Goal: Task Accomplishment & Management: Manage account settings

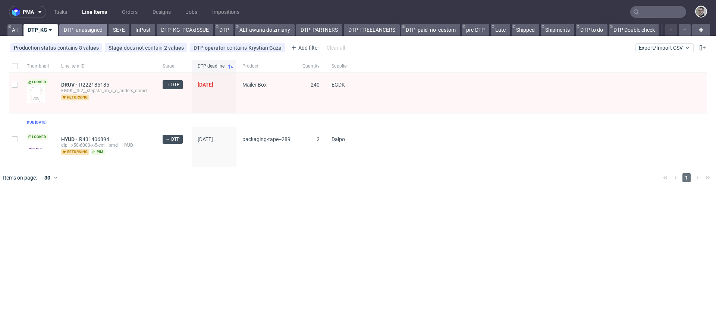
click at [82, 34] on link "DTP_unassigned" at bounding box center [83, 30] width 48 height 12
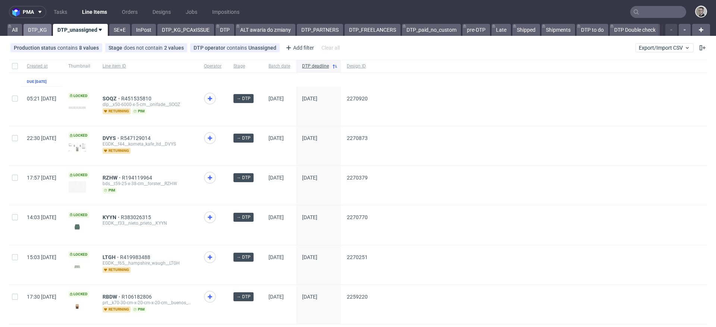
click at [41, 28] on link "DTP_KG" at bounding box center [37, 30] width 28 height 12
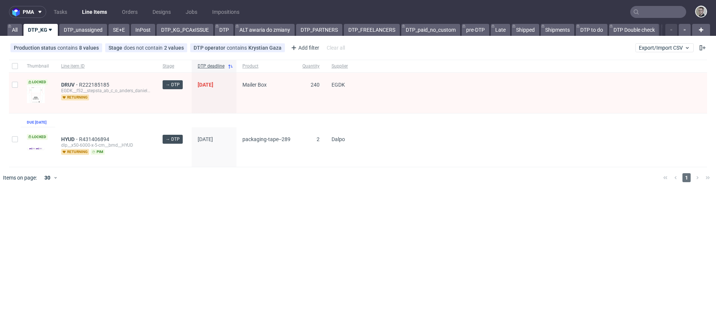
click at [431, 136] on div at bounding box center [530, 147] width 353 height 40
click at [74, 31] on link "DTP_unassigned" at bounding box center [83, 30] width 48 height 12
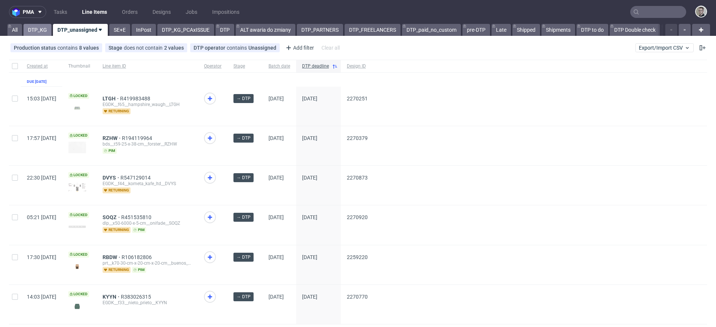
click at [42, 32] on link "DTP_KG" at bounding box center [37, 30] width 28 height 12
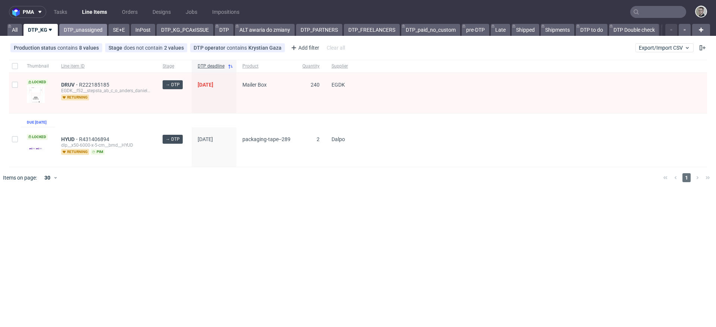
click at [68, 24] on link "DTP_unassigned" at bounding box center [83, 30] width 48 height 12
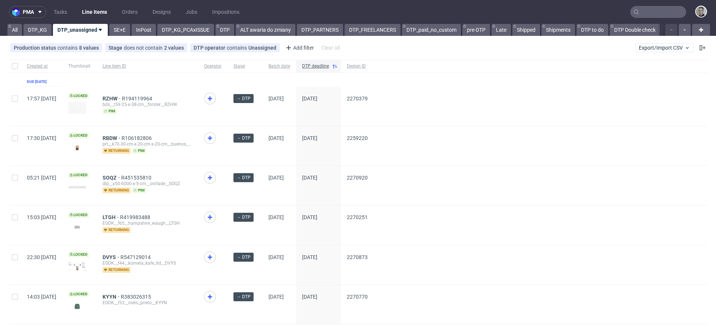
click at [198, 158] on div "RBDW R106182806 prt__k70-30-cm-x-20-cm-x-20-cm__buenos_dias_amigos_sl__RBDW ret…" at bounding box center [147, 145] width 101 height 39
click at [36, 31] on link "DTP_KG" at bounding box center [37, 30] width 28 height 12
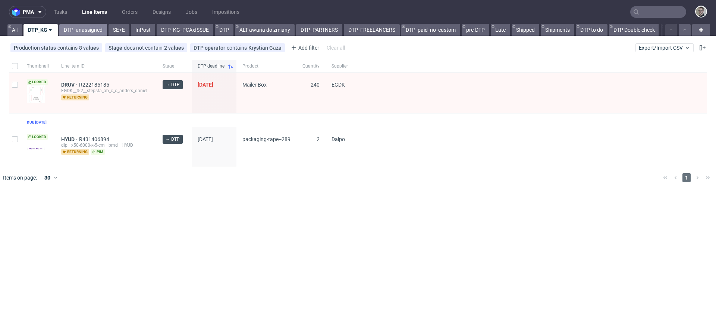
click at [79, 31] on link "DTP_unassigned" at bounding box center [83, 30] width 48 height 12
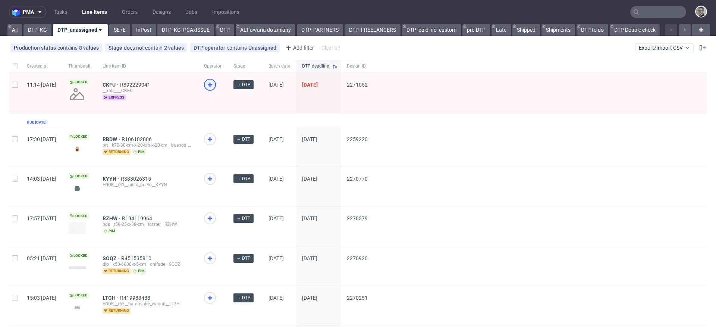
click at [214, 86] on icon at bounding box center [209, 84] width 9 height 9
click at [120, 83] on span "CKFU" at bounding box center [112, 85] width 18 height 6
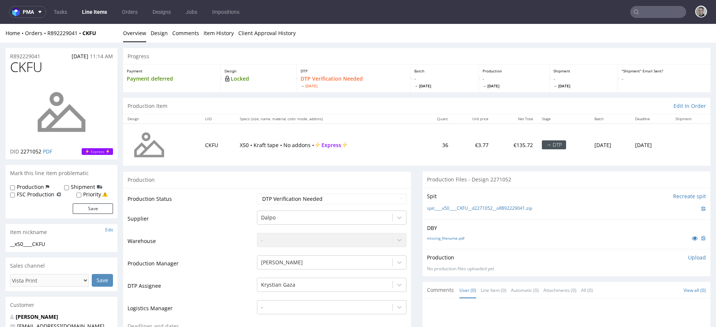
click at [428, 186] on div "Production Files - Design 2271052" at bounding box center [566, 179] width 288 height 16
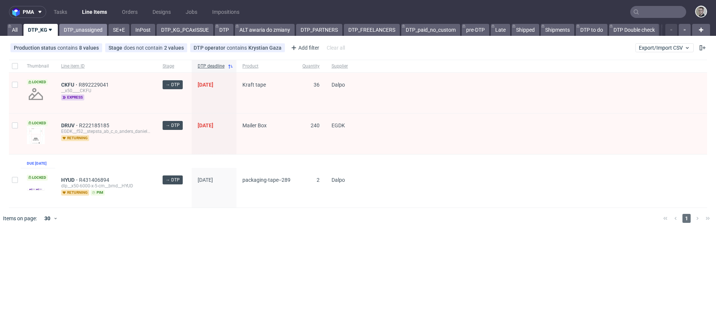
click at [80, 32] on link "DTP_unassigned" at bounding box center [83, 30] width 48 height 12
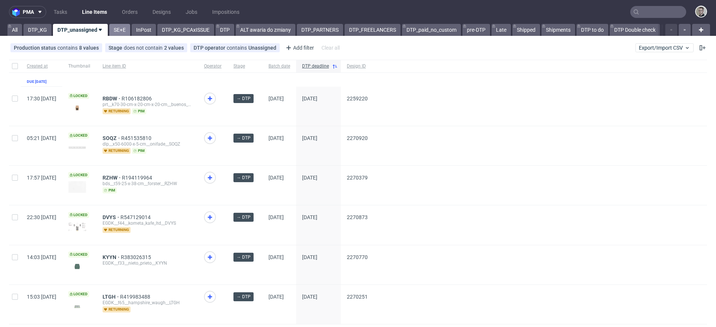
click at [125, 32] on link "SE+E" at bounding box center [119, 30] width 21 height 12
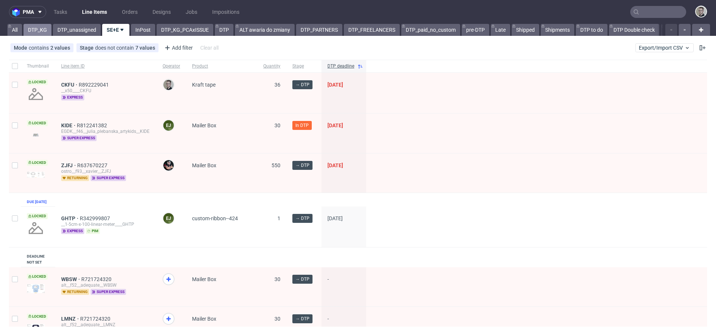
click at [43, 33] on link "DTP_KG" at bounding box center [37, 30] width 28 height 12
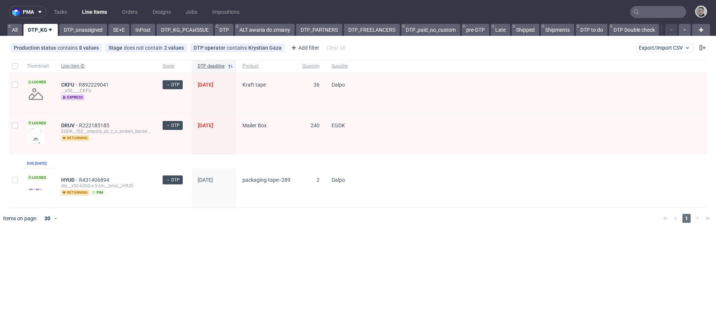
drag, startPoint x: 114, startPoint y: 161, endPoint x: 100, endPoint y: 67, distance: 95.0
click at [114, 161] on div "Thumbnail Line item ID Stage DTP deadline Product Quantity Supplier Locked CKFU…" at bounding box center [358, 134] width 698 height 148
click at [81, 27] on link "DTP_unassigned" at bounding box center [83, 30] width 48 height 12
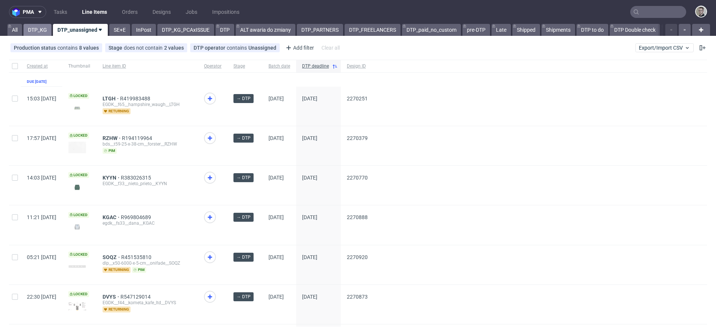
click at [39, 27] on link "DTP_KG" at bounding box center [37, 30] width 28 height 12
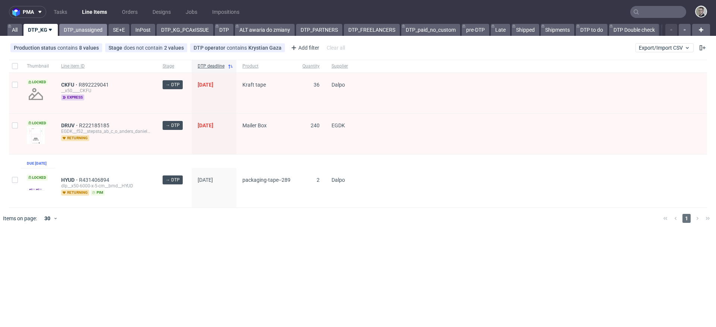
click at [75, 31] on link "DTP_unassigned" at bounding box center [83, 30] width 48 height 12
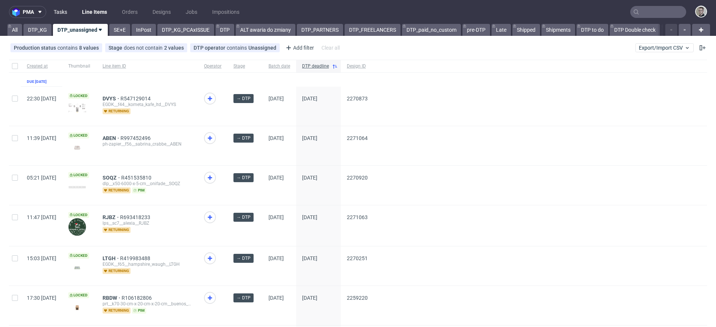
click at [66, 9] on link "Tasks" at bounding box center [60, 12] width 22 height 12
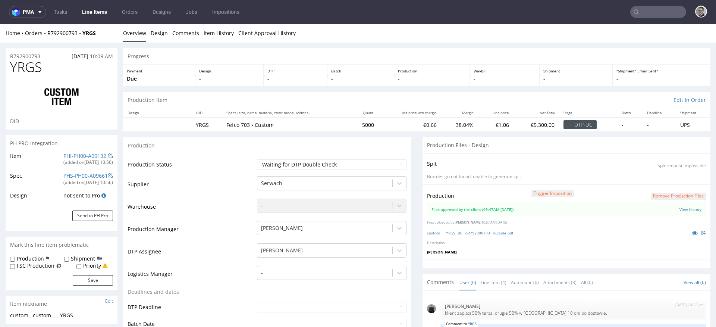
scroll to position [34, 0]
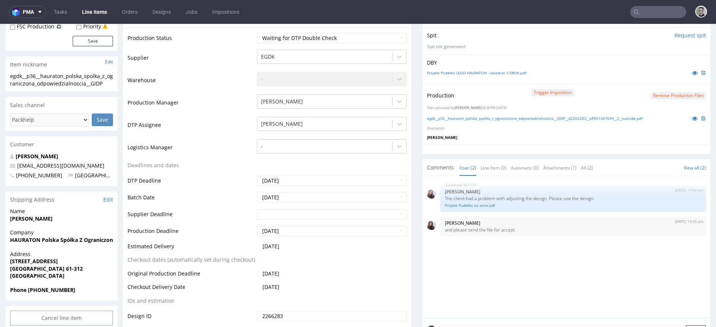
scroll to position [149, 0]
click at [513, 123] on div "Production Trigger Imposition Remove production files Files uploaded by Jan Koc…" at bounding box center [566, 114] width 288 height 60
click at [520, 118] on link "egdk__p36__hauraton_polska_spolka_z_ograniczona_odpowiedzialnoscia__GIDP__d2266…" at bounding box center [534, 118] width 215 height 5
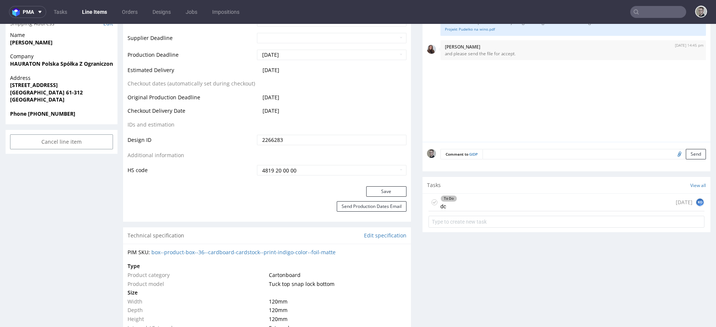
scroll to position [325, 0]
click at [495, 202] on div "To Do dc 4 days ago KG" at bounding box center [566, 202] width 276 height 18
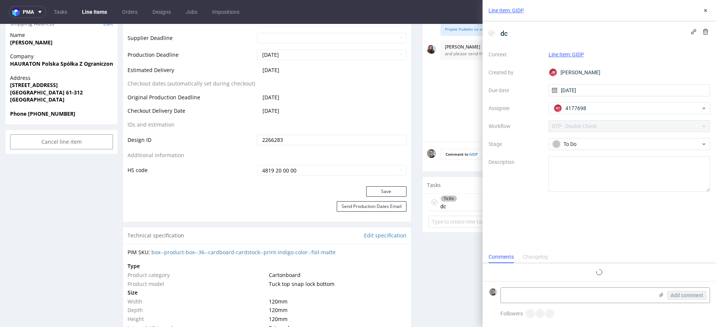
scroll to position [12, 0]
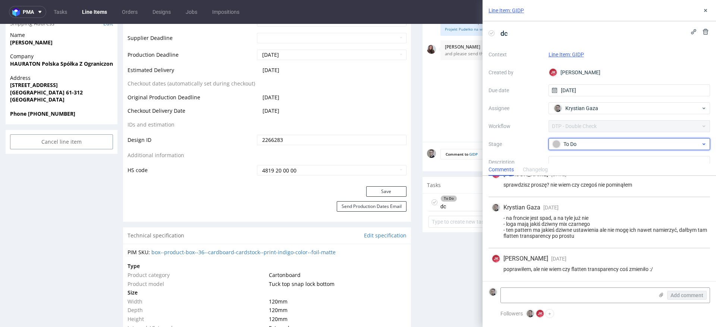
click at [599, 145] on div "To Do" at bounding box center [626, 144] width 148 height 8
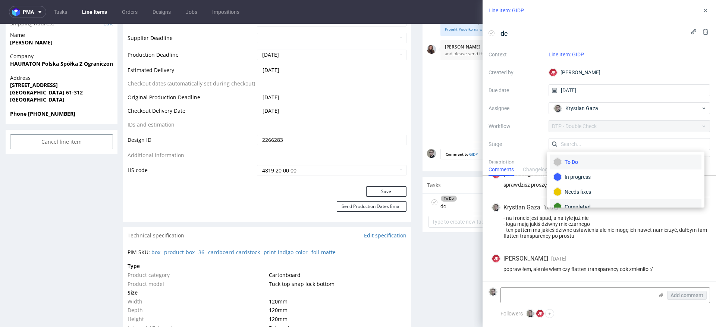
click at [591, 200] on div "Completed" at bounding box center [625, 206] width 151 height 15
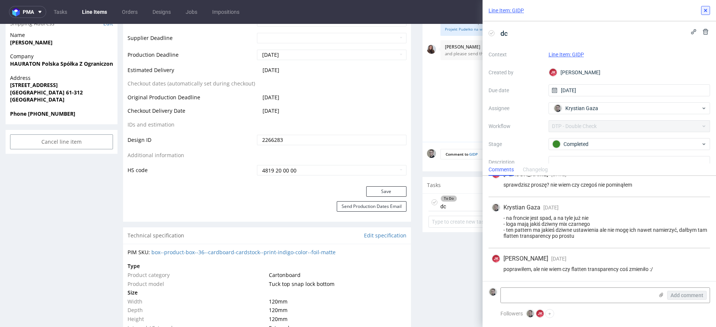
click at [706, 7] on icon at bounding box center [705, 10] width 6 height 6
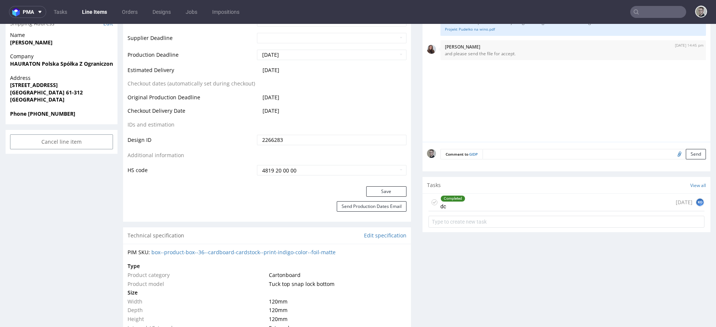
click at [431, 201] on icon at bounding box center [434, 202] width 6 height 6
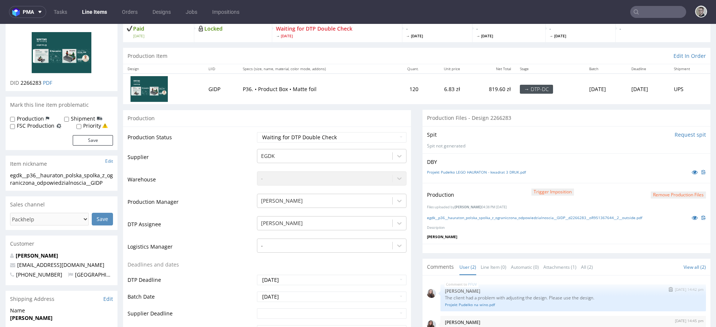
scroll to position [32, 0]
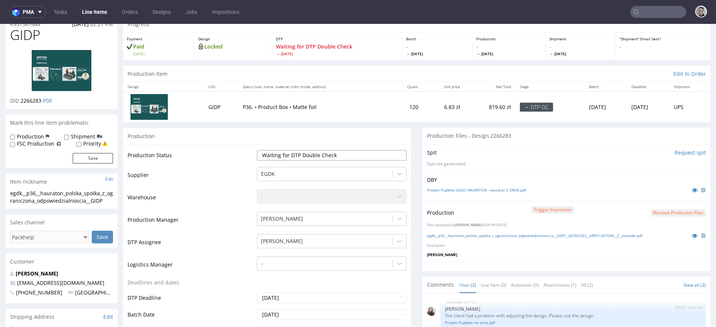
click at [352, 156] on select "Waiting for Artwork Waiting for Diecut Waiting for Mockup Waiting for DTP Waiti…" at bounding box center [332, 155] width 150 height 10
click at [257, 150] on select "Waiting for Artwork Waiting for Diecut Waiting for Mockup Waiting for DTP Waiti…" at bounding box center [332, 155] width 150 height 10
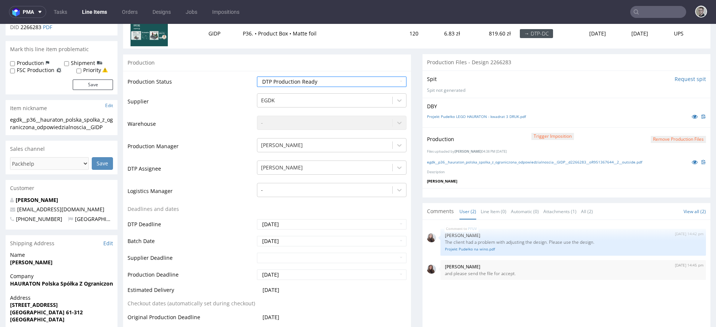
scroll to position [0, 0]
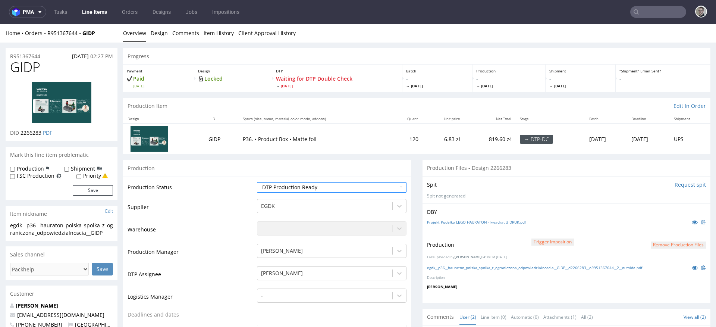
click at [358, 182] on td "Waiting for Artwork Waiting for Diecut Waiting for Mockup Waiting for DTP Waiti…" at bounding box center [330, 189] width 151 height 17
click at [362, 184] on select "Waiting for Artwork Waiting for Diecut Waiting for Mockup Waiting for DTP Waiti…" at bounding box center [332, 187] width 150 height 10
click at [257, 182] on select "Waiting for Artwork Waiting for Diecut Waiting for Mockup Waiting for DTP Waiti…" at bounding box center [332, 187] width 150 height 10
click at [302, 188] on select "Waiting for Artwork Waiting for Diecut Waiting for Mockup Waiting for DTP Waiti…" at bounding box center [332, 187] width 150 height 10
select select "dtp_dc_done"
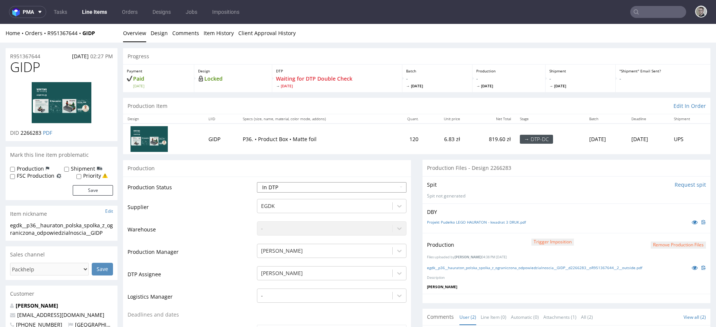
click at [257, 182] on select "Waiting for Artwork Waiting for Diecut Waiting for Mockup Waiting for DTP Waiti…" at bounding box center [332, 187] width 150 height 10
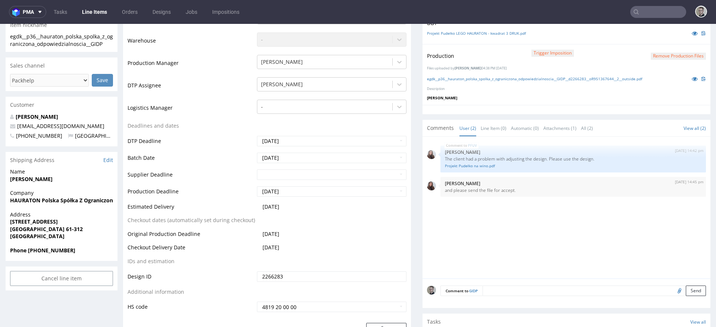
scroll to position [309, 0]
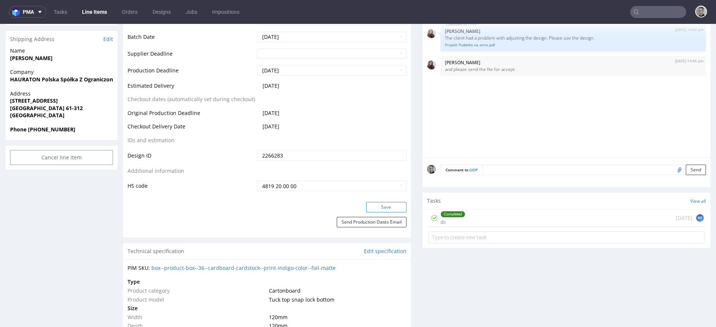
click at [386, 208] on button "Save" at bounding box center [386, 207] width 40 height 10
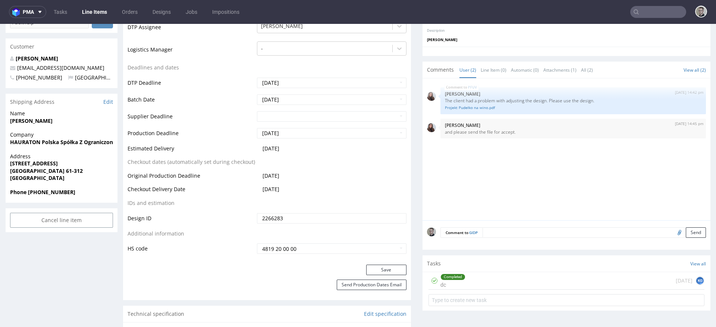
scroll to position [0, 0]
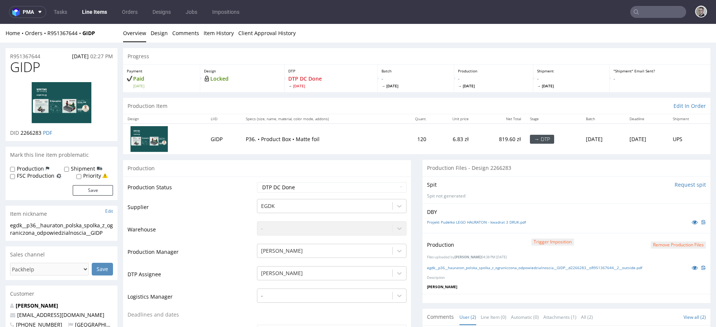
click at [251, 108] on div "Production Item Edit In Order" at bounding box center [416, 106] width 587 height 16
click at [309, 171] on div "Production" at bounding box center [267, 168] width 288 height 17
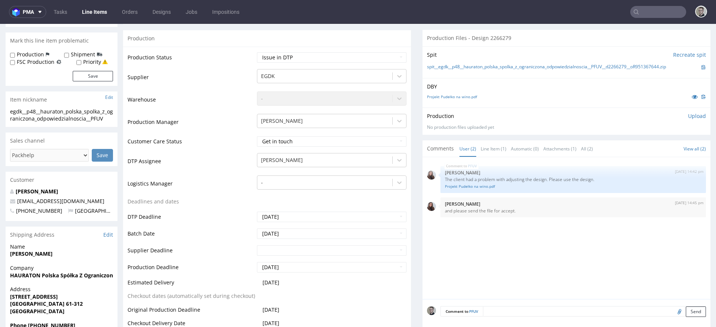
scroll to position [249, 0]
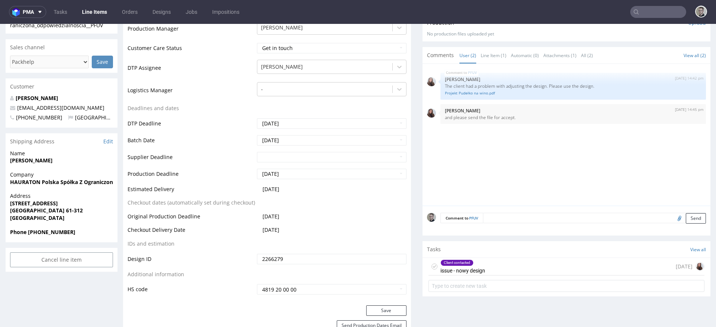
click at [495, 266] on div "Client contacted issue - nowy design [DATE]" at bounding box center [566, 267] width 276 height 18
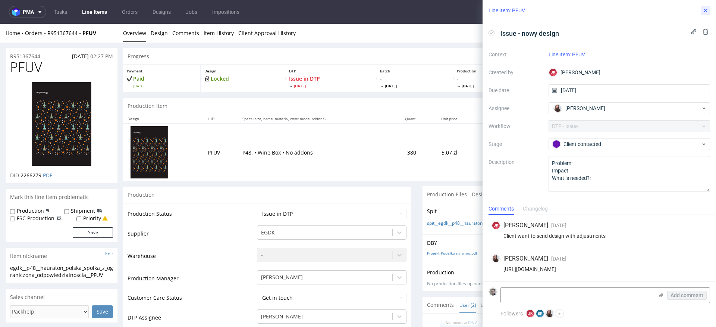
click at [706, 10] on icon at bounding box center [705, 10] width 6 height 6
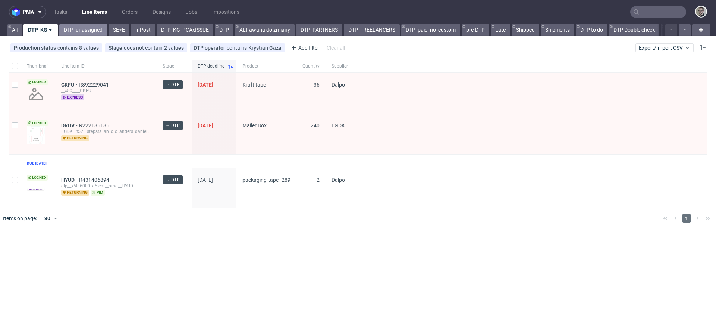
click at [88, 34] on link "DTP_unassigned" at bounding box center [83, 30] width 48 height 12
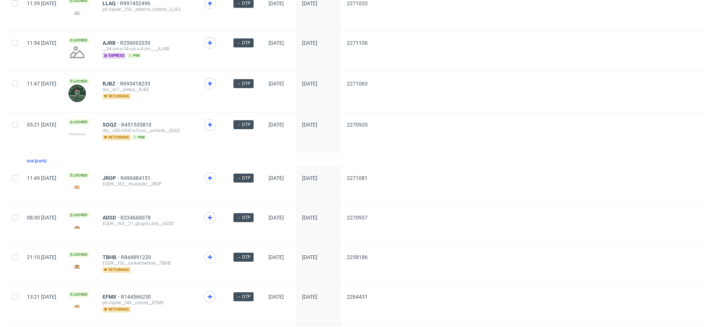
scroll to position [351, 0]
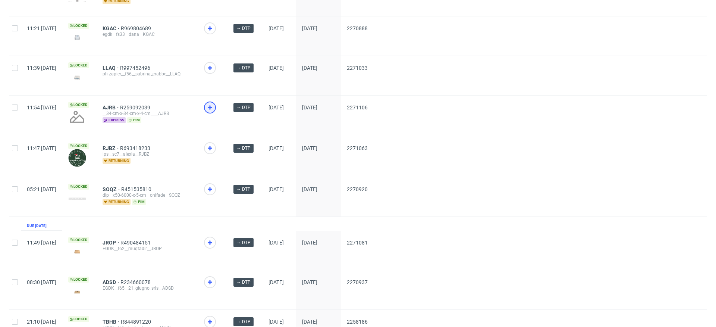
click at [214, 105] on icon at bounding box center [209, 107] width 9 height 9
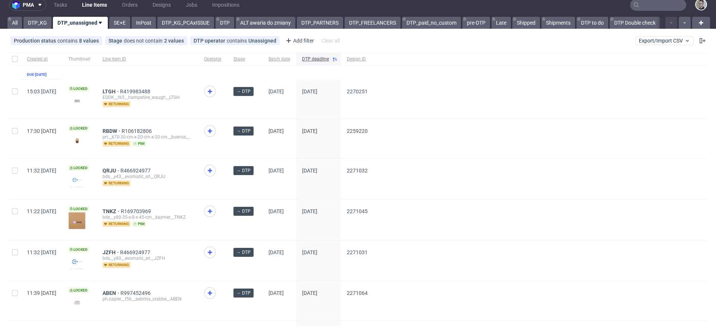
scroll to position [0, 0]
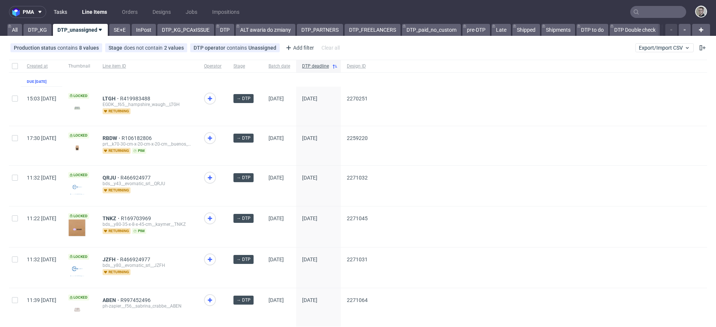
click at [67, 15] on link "Tasks" at bounding box center [60, 12] width 22 height 12
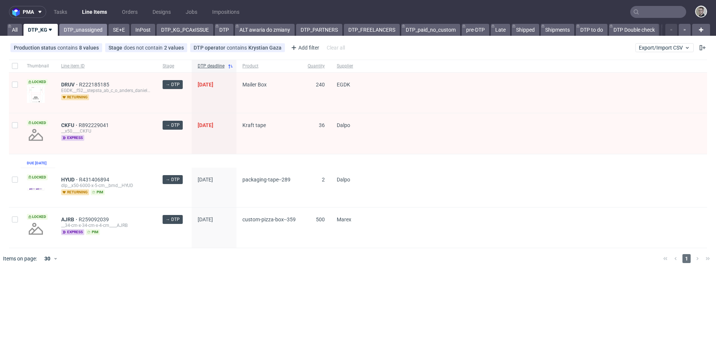
click at [86, 29] on link "DTP_unassigned" at bounding box center [83, 30] width 48 height 12
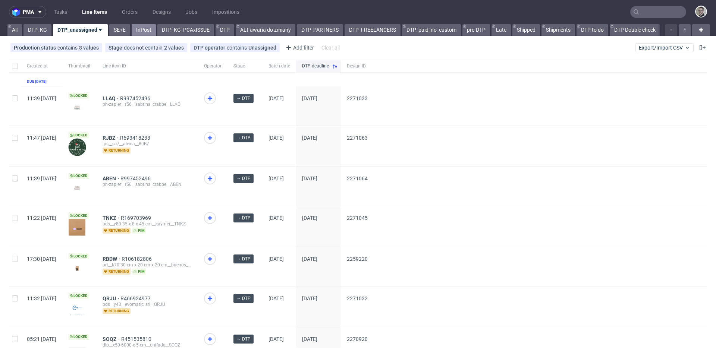
click at [145, 32] on link "InPost" at bounding box center [144, 30] width 24 height 12
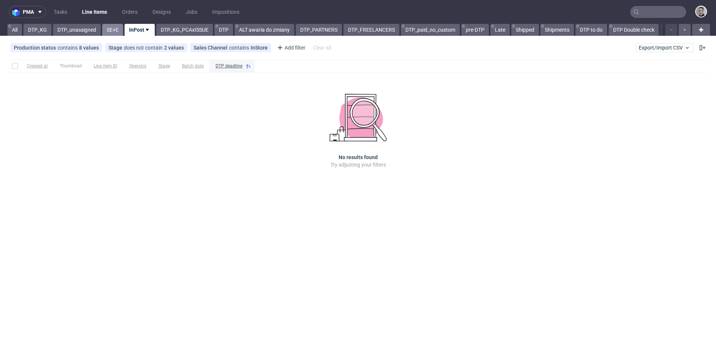
click at [114, 31] on link "SE+E" at bounding box center [112, 30] width 21 height 12
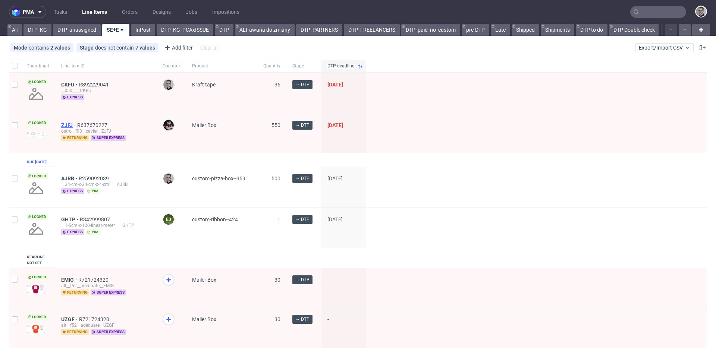
click at [69, 123] on span "ZJFJ" at bounding box center [69, 125] width 16 height 6
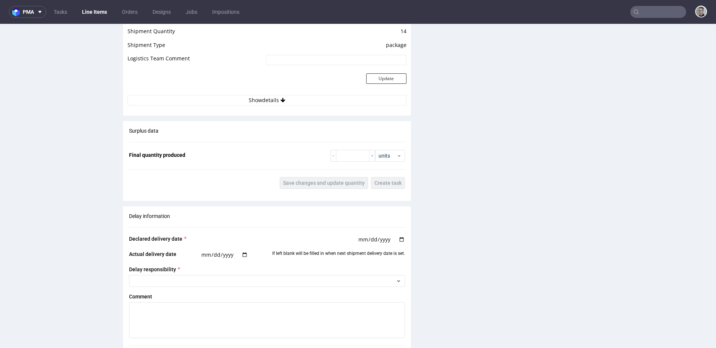
scroll to position [1013, 0]
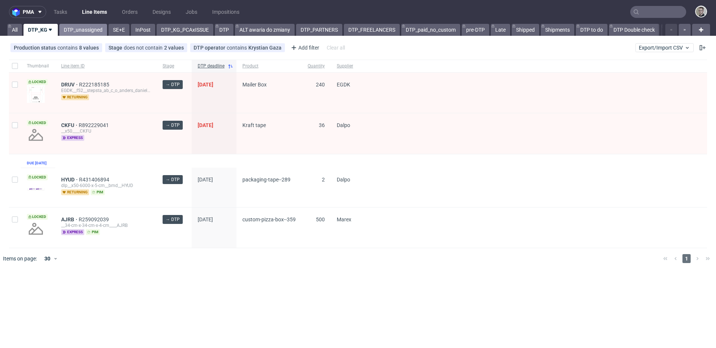
click at [69, 29] on link "DTP_unassigned" at bounding box center [83, 30] width 48 height 12
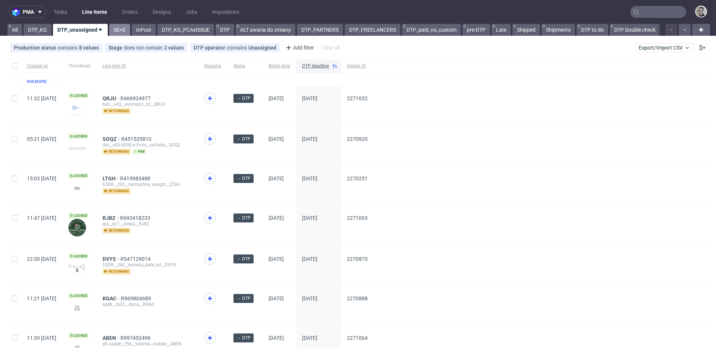
click at [119, 28] on link "SE+E" at bounding box center [119, 30] width 21 height 12
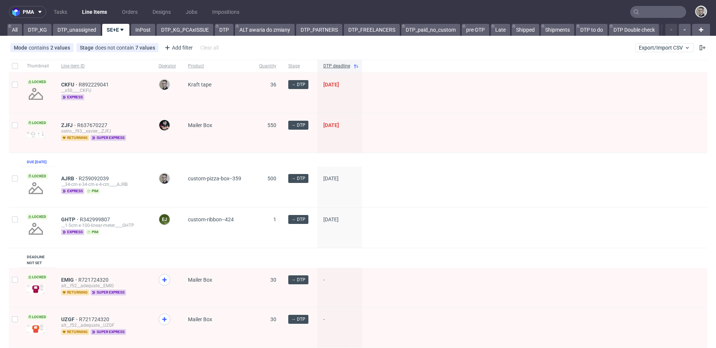
click at [64, 122] on div "ZJFJ R637670227 ostro__f93__xavier__ZJFJ returning super express" at bounding box center [103, 132] width 97 height 39
click at [70, 127] on span "ZJFJ" at bounding box center [69, 125] width 16 height 6
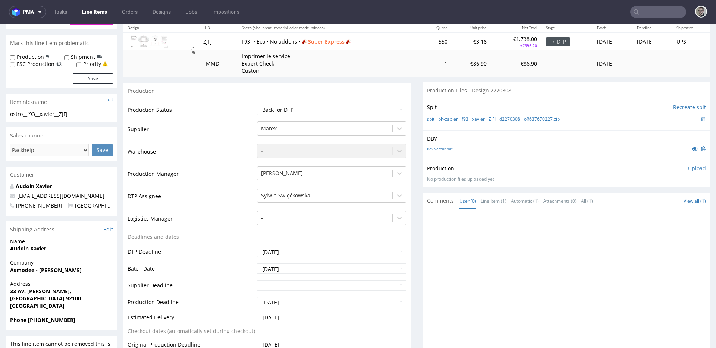
scroll to position [238, 0]
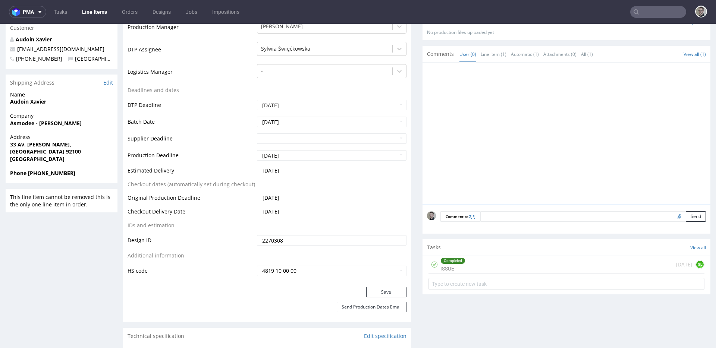
click at [490, 263] on div "Completed ISSUE today GL" at bounding box center [566, 265] width 276 height 18
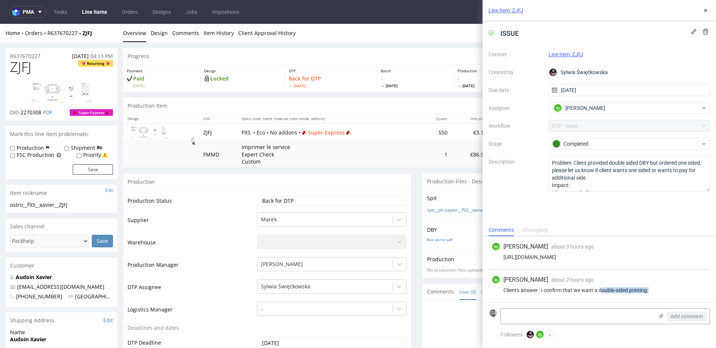
drag, startPoint x: 601, startPoint y: 292, endPoint x: 704, endPoint y: 300, distance: 103.2
click at [678, 297] on div "GL Guillaume Leroux about 2 hours ago 6th Oct 2025, 09:41 Client's answer : I c…" at bounding box center [598, 286] width 221 height 33
click at [690, 298] on div "GL Guillaume Leroux about 2 hours ago 6th Oct 2025, 09:41 Client's answer : I c…" at bounding box center [598, 286] width 221 height 33
click at [709, 12] on button at bounding box center [705, 10] width 9 height 9
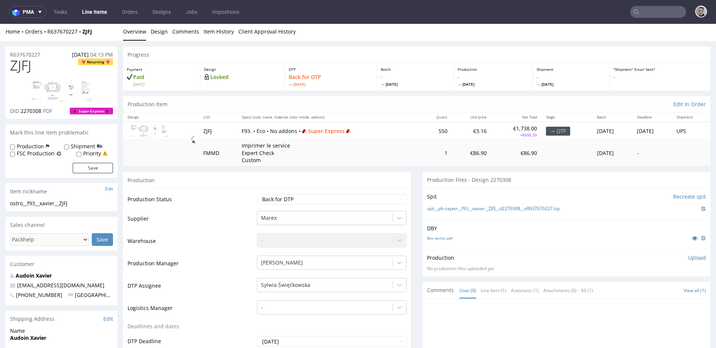
click at [539, 267] on div "No production files uploaded yet" at bounding box center [566, 269] width 279 height 6
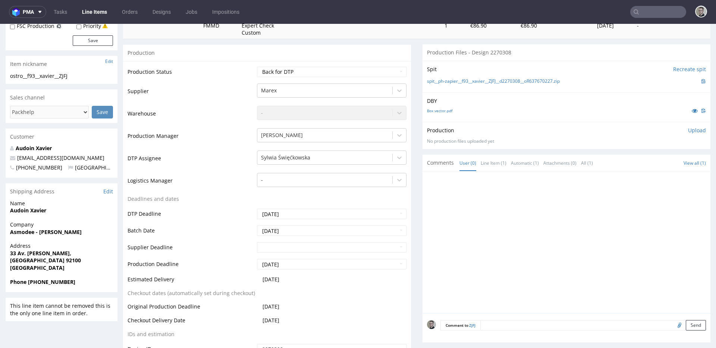
scroll to position [158, 0]
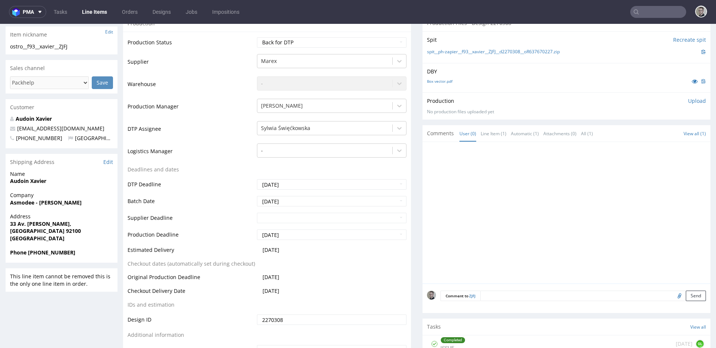
click at [496, 338] on div "Completed ISSUE today GL" at bounding box center [566, 345] width 276 height 18
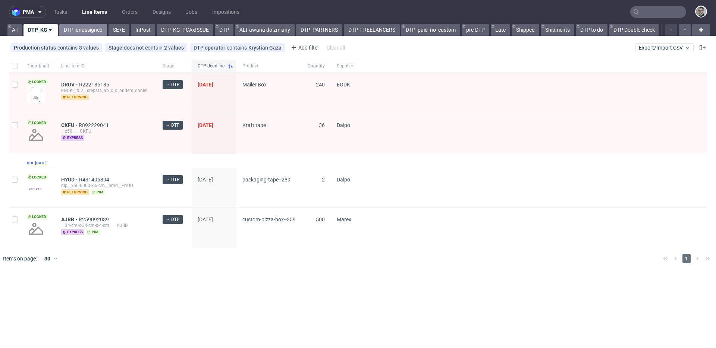
click at [87, 31] on link "DTP_unassigned" at bounding box center [83, 30] width 48 height 12
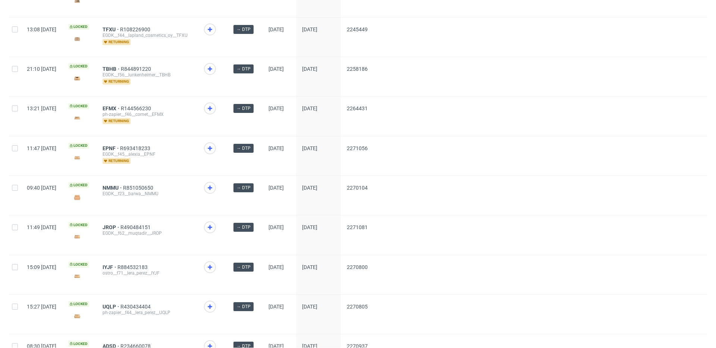
scroll to position [585, 0]
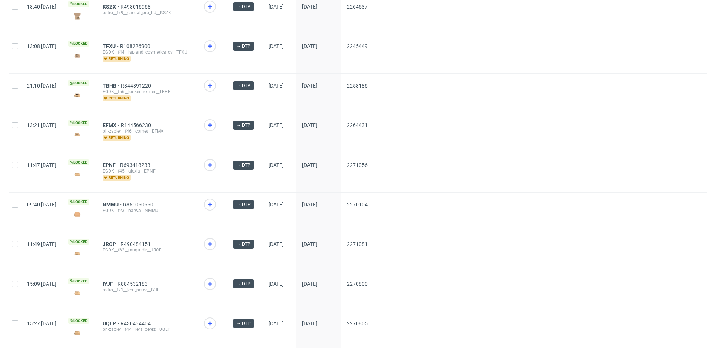
drag, startPoint x: 132, startPoint y: 163, endPoint x: 129, endPoint y: 158, distance: 6.0
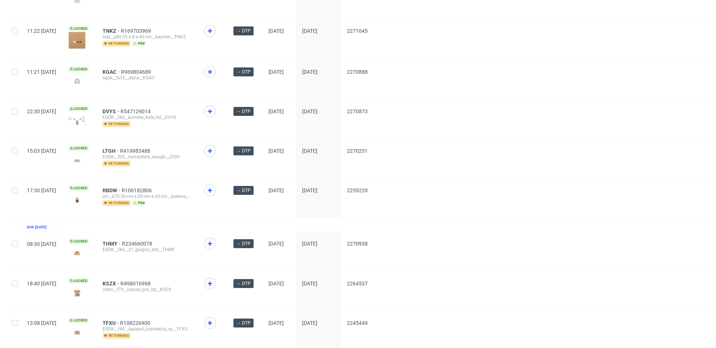
scroll to position [283, 0]
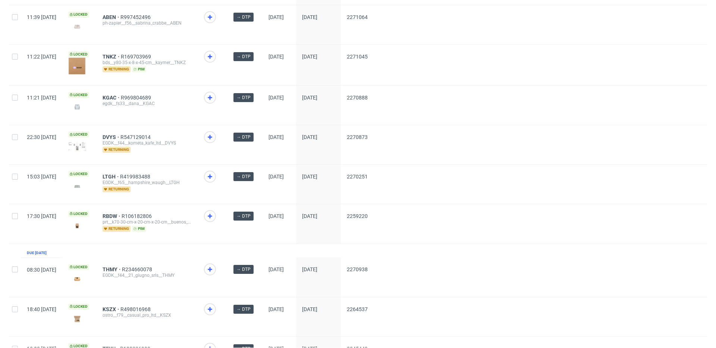
drag, startPoint x: 132, startPoint y: 175, endPoint x: 132, endPoint y: 159, distance: 16.4
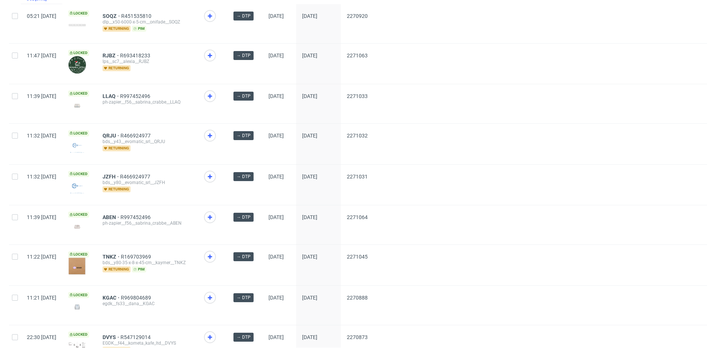
scroll to position [54, 0]
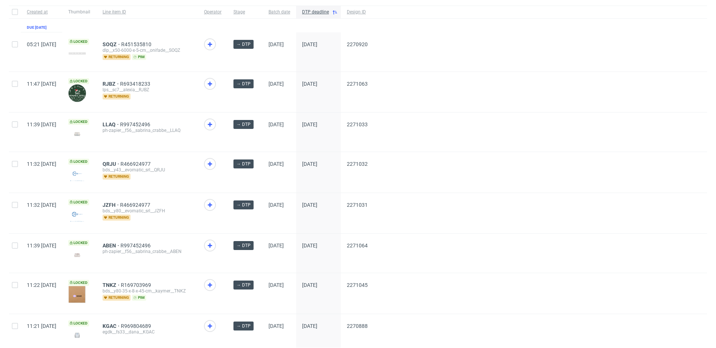
drag, startPoint x: 130, startPoint y: 85, endPoint x: 134, endPoint y: 61, distance: 23.8
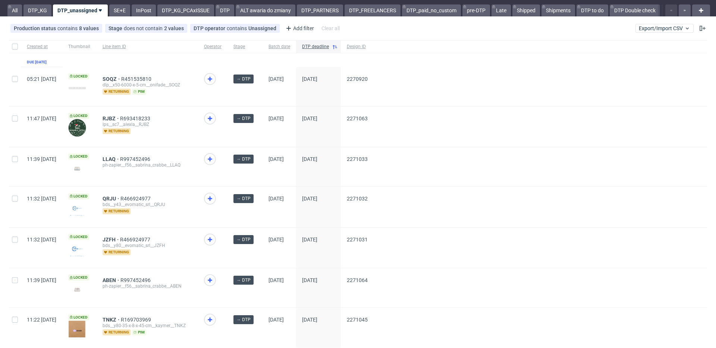
scroll to position [0, 0]
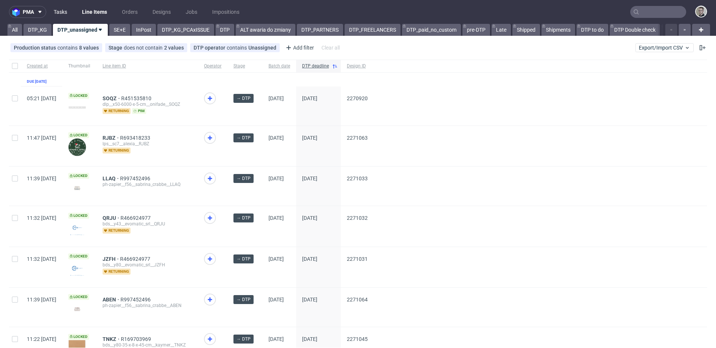
click at [59, 14] on link "Tasks" at bounding box center [60, 12] width 22 height 12
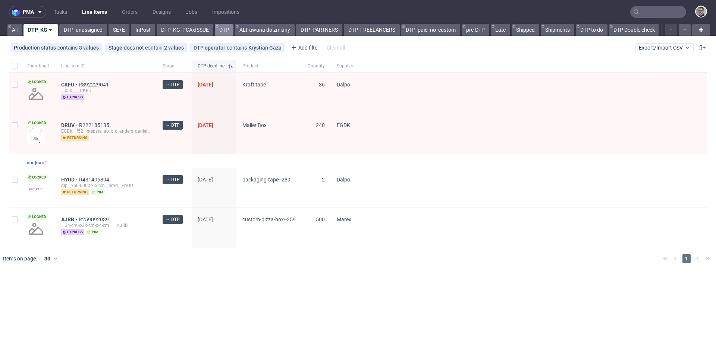
click at [224, 34] on link "DTP" at bounding box center [224, 30] width 19 height 12
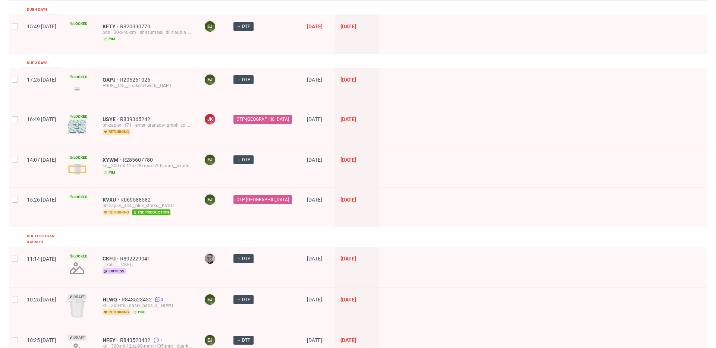
scroll to position [300, 0]
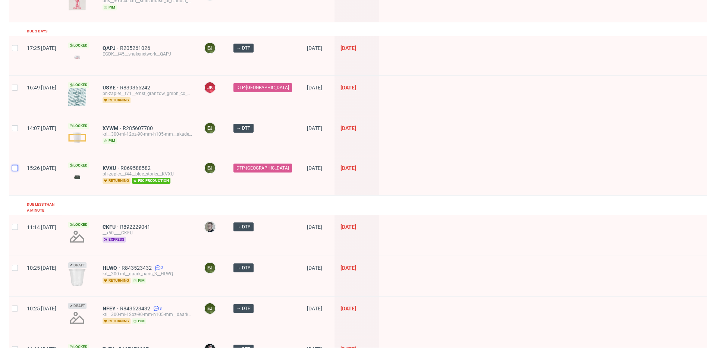
click at [15, 166] on input "checkbox" at bounding box center [15, 168] width 6 height 6
checkbox input "true"
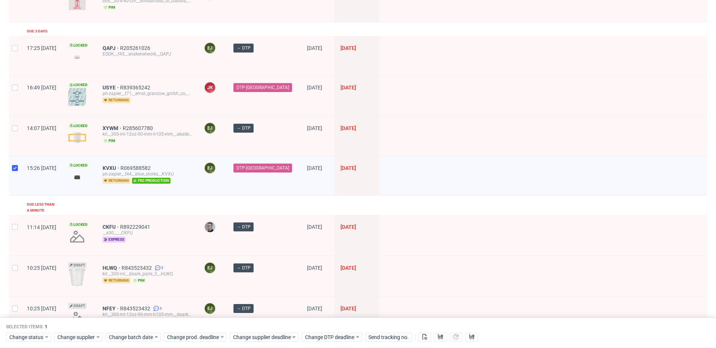
click at [14, 132] on div at bounding box center [15, 135] width 12 height 39
checkbox input "true"
click at [18, 93] on div at bounding box center [15, 96] width 12 height 40
checkbox input "true"
click at [15, 65] on div at bounding box center [15, 55] width 12 height 39
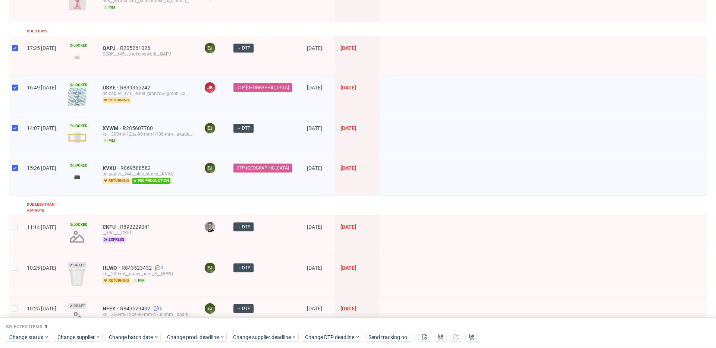
checkbox input "true"
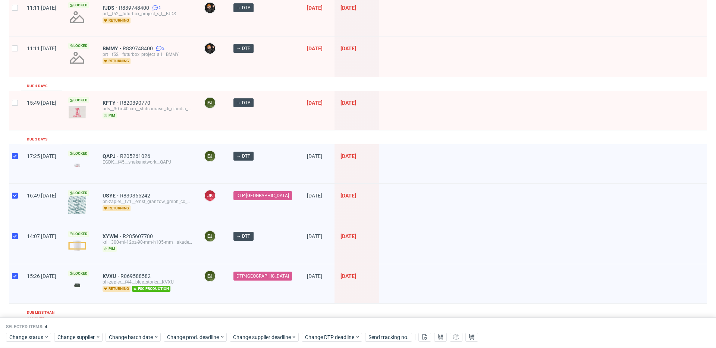
scroll to position [152, 0]
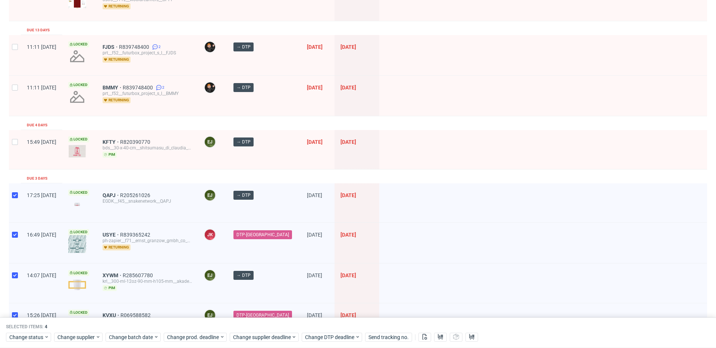
click at [15, 136] on div at bounding box center [15, 149] width 12 height 39
checkbox input "true"
drag, startPoint x: 15, startPoint y: 97, endPoint x: 15, endPoint y: 76, distance: 20.9
click at [15, 97] on div at bounding box center [15, 96] width 12 height 40
checkbox input "true"
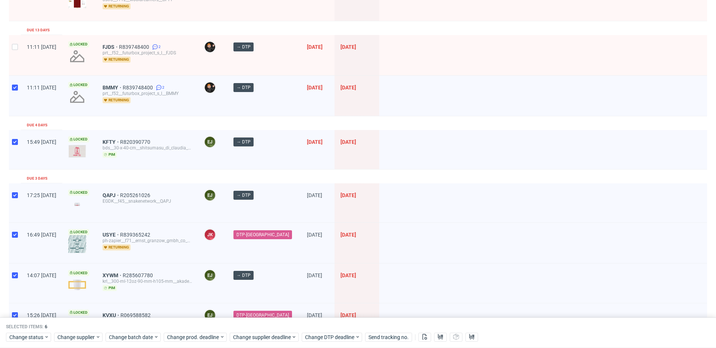
click at [17, 70] on div at bounding box center [15, 55] width 12 height 40
checkbox input "true"
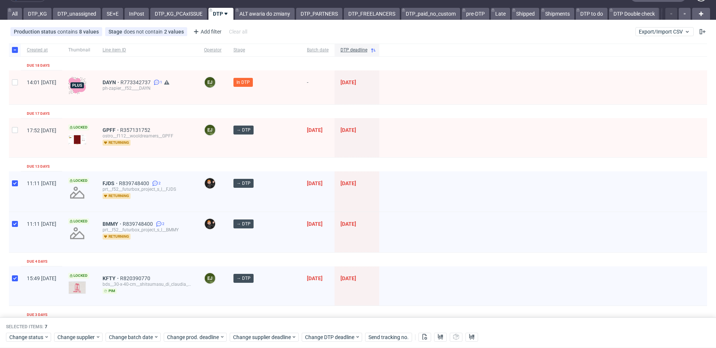
scroll to position [15, 0]
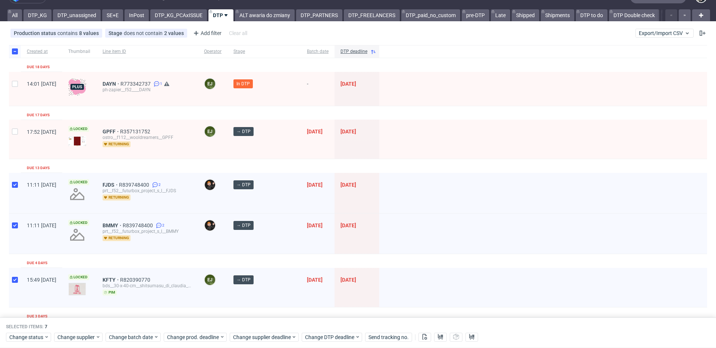
click at [17, 127] on div at bounding box center [15, 139] width 12 height 39
checkbox input "true"
click at [12, 91] on div at bounding box center [15, 89] width 12 height 34
checkbox input "true"
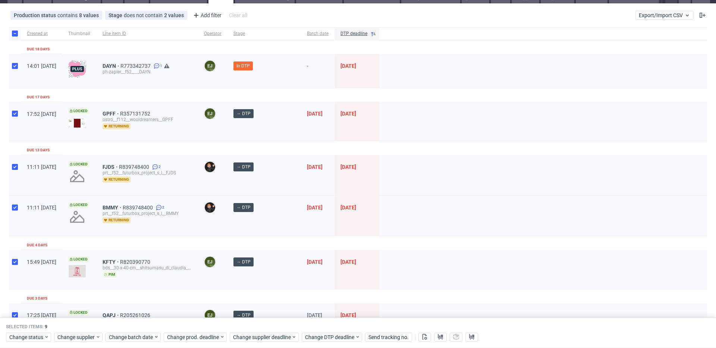
scroll to position [0, 0]
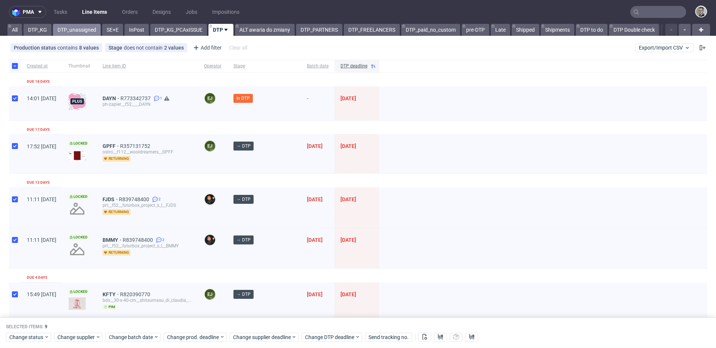
click at [73, 32] on link "DTP_unassigned" at bounding box center [77, 30] width 48 height 12
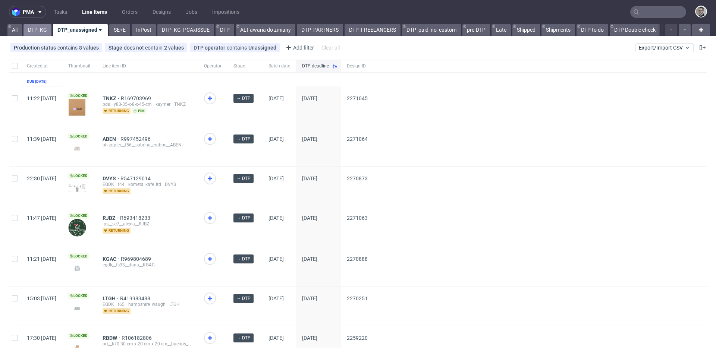
click at [32, 34] on link "DTP_KG" at bounding box center [37, 30] width 28 height 12
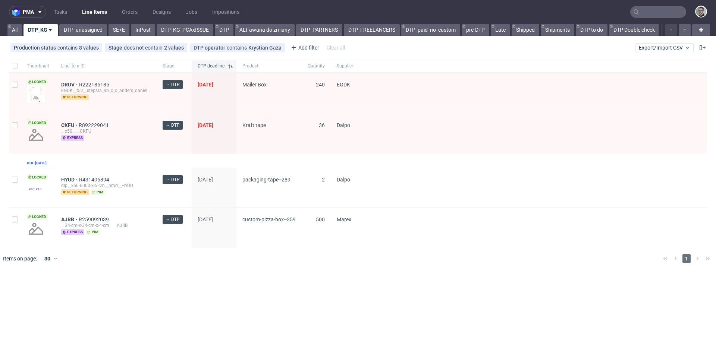
click at [578, 137] on div at bounding box center [533, 133] width 348 height 40
click at [229, 31] on link "DTP" at bounding box center [224, 30] width 19 height 12
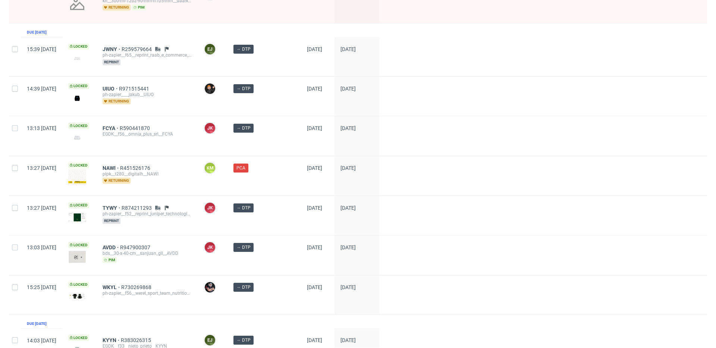
scroll to position [1048, 0]
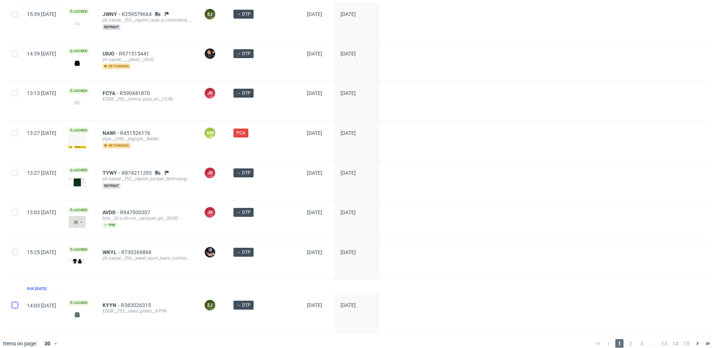
click at [16, 302] on input "checkbox" at bounding box center [15, 305] width 6 height 6
checkbox input "true"
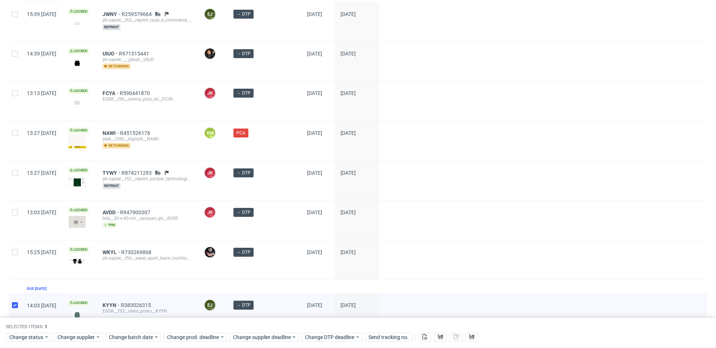
click at [19, 242] on div at bounding box center [15, 259] width 12 height 39
checkbox input "true"
click at [22, 208] on div "13:03 Thu 02.10.2025" at bounding box center [41, 220] width 41 height 39
drag, startPoint x: 18, startPoint y: 165, endPoint x: 20, endPoint y: 200, distance: 35.5
click at [18, 164] on div at bounding box center [15, 180] width 12 height 39
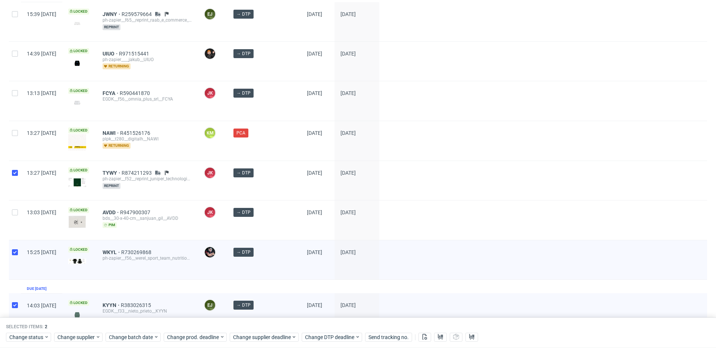
checkbox input "true"
click at [18, 202] on div at bounding box center [15, 220] width 12 height 39
checkbox input "true"
click at [18, 122] on div at bounding box center [15, 141] width 12 height 40
checkbox input "true"
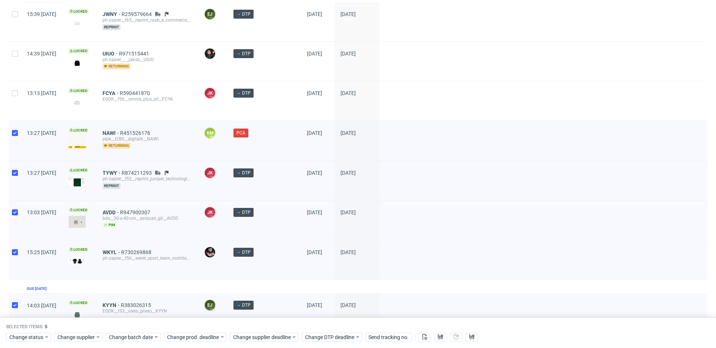
click at [19, 81] on div at bounding box center [15, 100] width 12 height 39
checkbox input "true"
drag, startPoint x: 17, startPoint y: 45, endPoint x: 10, endPoint y: 9, distance: 37.1
click at [17, 51] on input "checkbox" at bounding box center [15, 54] width 6 height 6
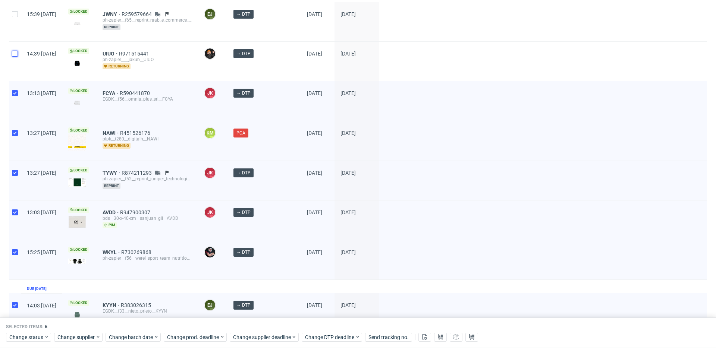
checkbox input "true"
click at [10, 9] on div at bounding box center [15, 21] width 12 height 39
checkbox input "true"
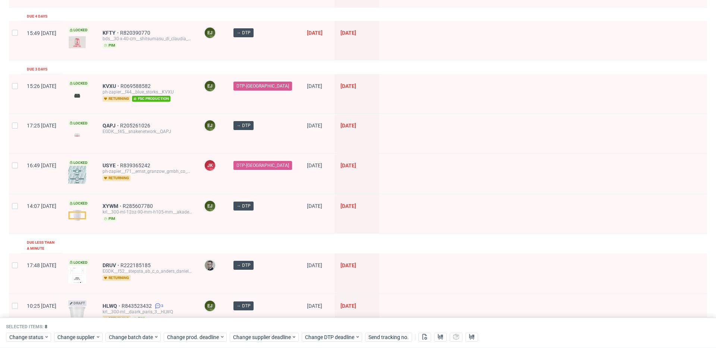
scroll to position [0, 0]
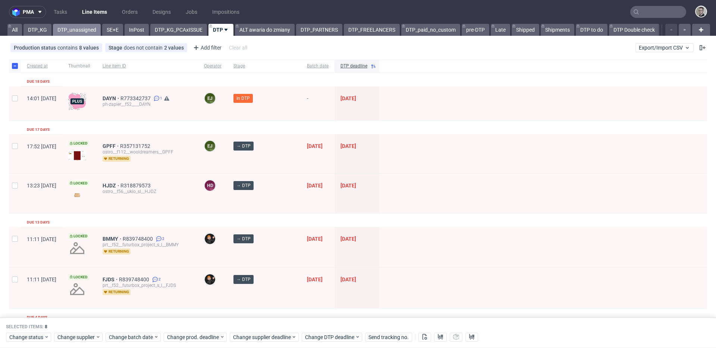
click at [79, 29] on link "DTP_unassigned" at bounding box center [77, 30] width 48 height 12
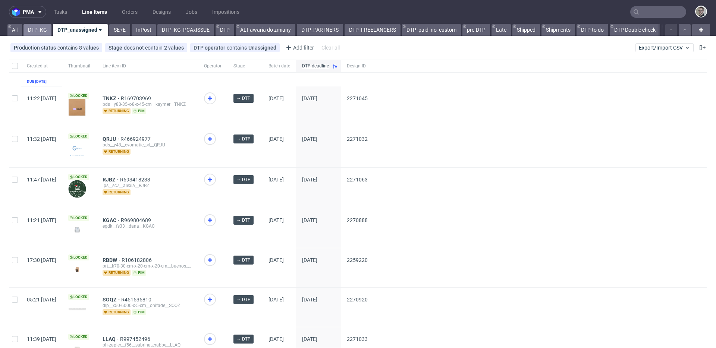
click at [37, 32] on link "DTP_KG" at bounding box center [37, 30] width 28 height 12
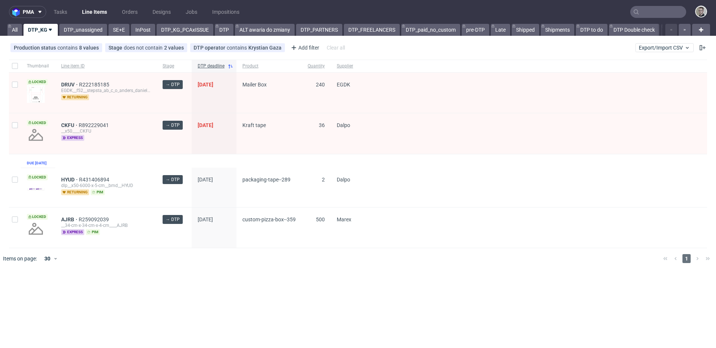
click at [119, 154] on div "Thumbnail Line item ID Stage DTP deadline Product Quantity Supplier Locked DRUV…" at bounding box center [358, 154] width 698 height 189
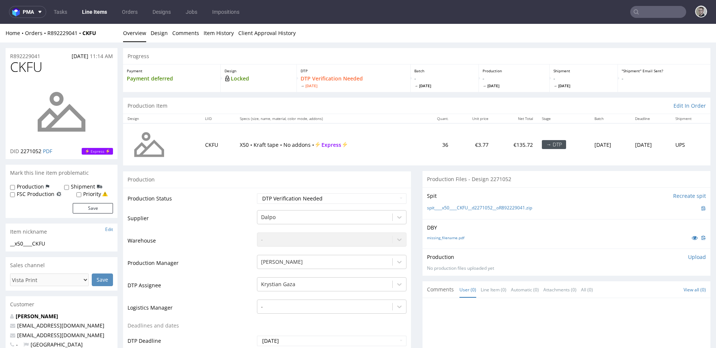
click at [445, 235] on div "missing_filename.pdf" at bounding box center [566, 238] width 279 height 8
click at [448, 240] on div "missing_filename.pdf" at bounding box center [566, 238] width 279 height 8
click at [451, 234] on div "missing_filename.pdf" at bounding box center [566, 238] width 279 height 8
click at [449, 238] on link "missing_filename.pdf" at bounding box center [445, 237] width 37 height 5
click at [494, 211] on link "spit____x50____CKFU__d2271052__oR892229041.zip" at bounding box center [479, 208] width 105 height 6
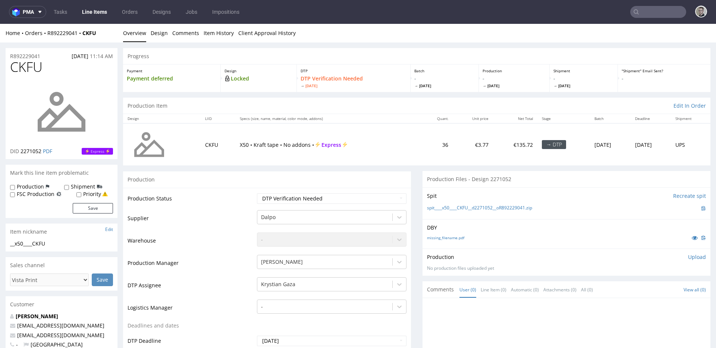
click at [688, 254] on p "Upload" at bounding box center [697, 257] width 18 height 7
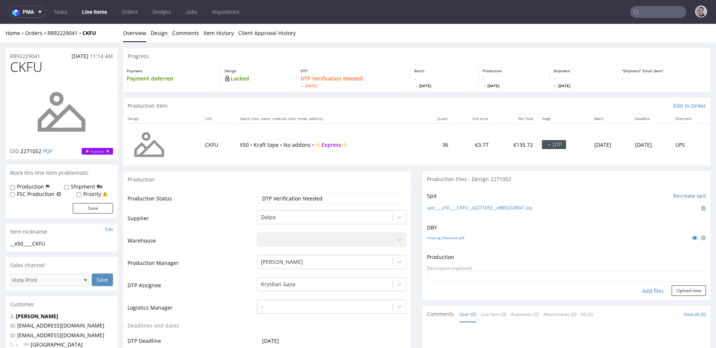
click at [649, 289] on div "Add files" at bounding box center [652, 291] width 37 height 11
type input "C:\fakepath\__x50____CKFU__d2271052__oR892229041__latest__front.pdf"
click at [676, 300] on button "Upload now" at bounding box center [688, 303] width 34 height 10
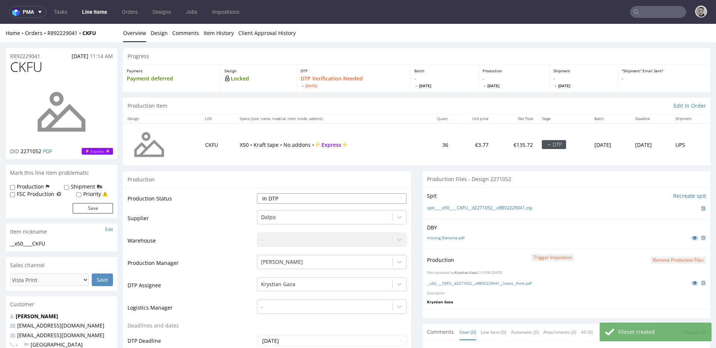
click at [257, 193] on select "Waiting for Artwork Waiting for Diecut Waiting for Mockup Waiting for DTP Waiti…" at bounding box center [332, 198] width 150 height 10
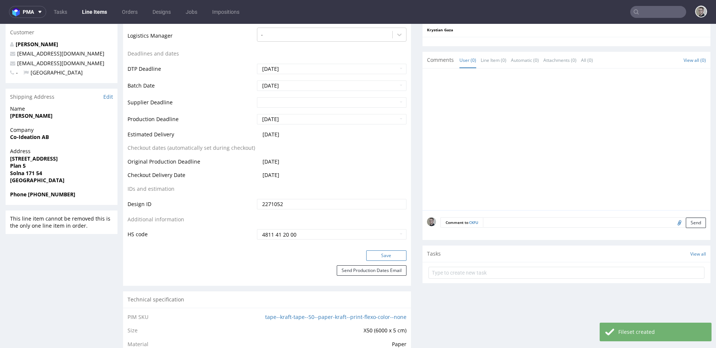
click at [380, 257] on button "Save" at bounding box center [386, 256] width 40 height 10
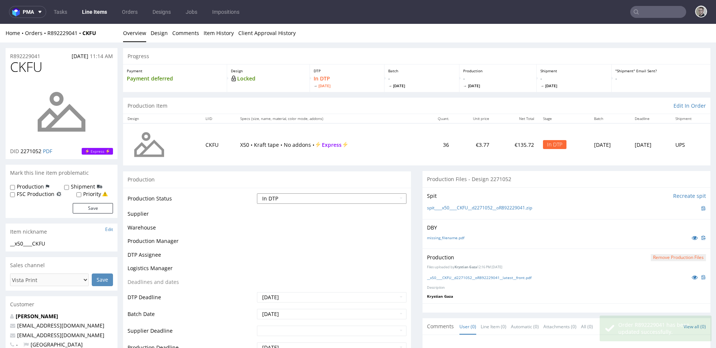
click at [301, 202] on select "Waiting for Artwork Waiting for Diecut Waiting for Mockup Waiting for DTP Waiti…" at bounding box center [332, 198] width 150 height 10
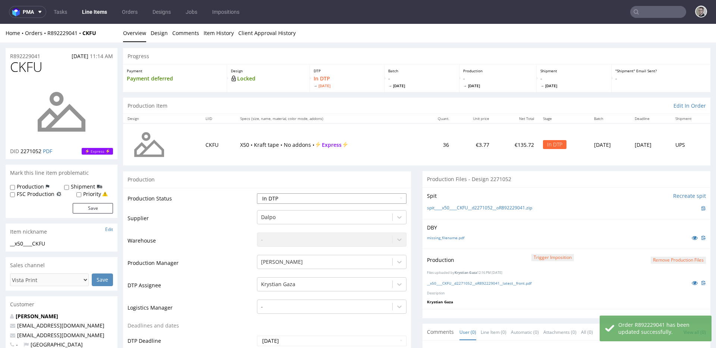
select select "dtp_production_ready"
click at [257, 193] on select "Waiting for Artwork Waiting for Diecut Waiting for Mockup Waiting for DTP Waiti…" at bounding box center [332, 198] width 150 height 10
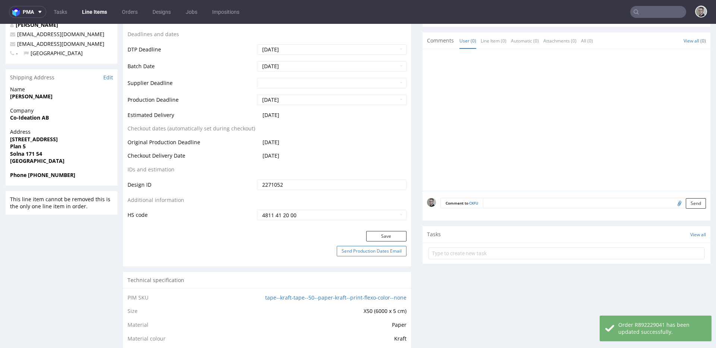
scroll to position [341, 0]
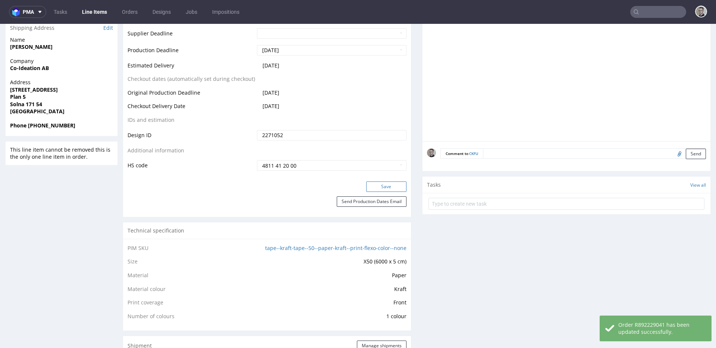
click at [376, 186] on button "Save" at bounding box center [386, 187] width 40 height 10
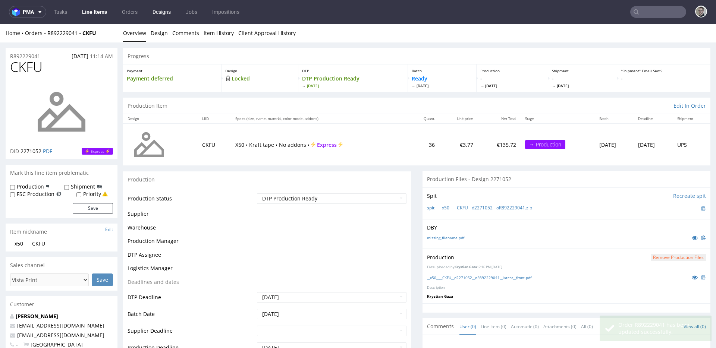
scroll to position [0, 0]
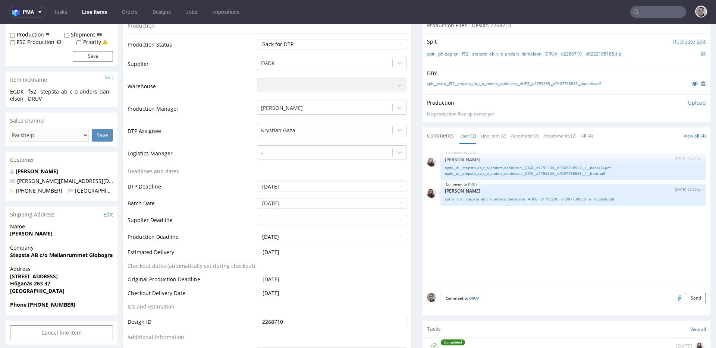
scroll to position [200, 0]
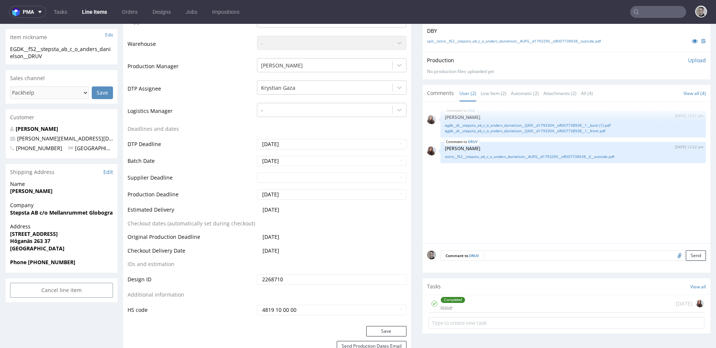
drag, startPoint x: 477, startPoint y: 305, endPoint x: 478, endPoint y: 330, distance: 24.6
click at [477, 305] on div "Completed issue 3 days ago" at bounding box center [566, 304] width 276 height 18
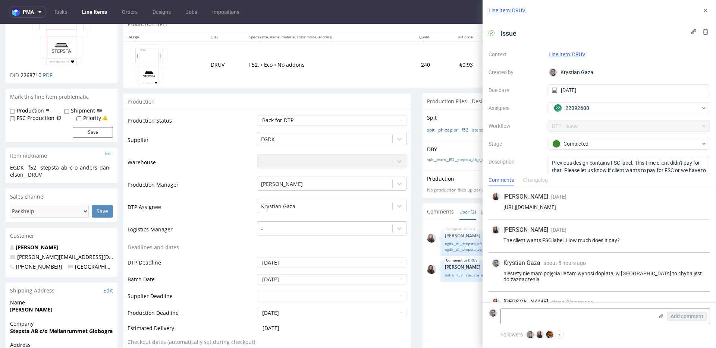
scroll to position [28, 0]
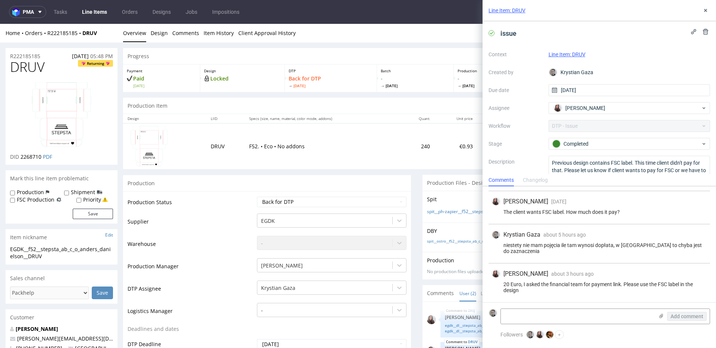
click at [701, 4] on div "Line Item: DRUV" at bounding box center [598, 10] width 233 height 21
click at [705, 7] on button at bounding box center [705, 10] width 9 height 9
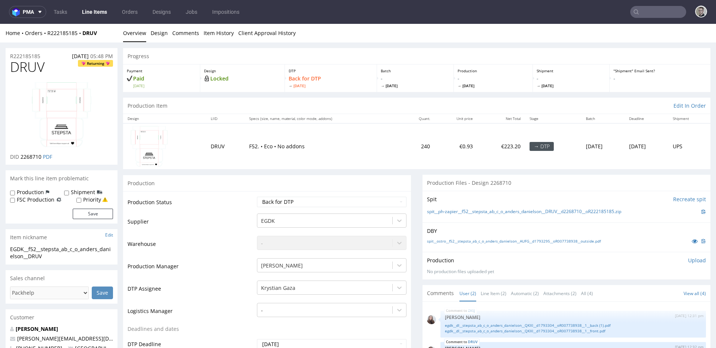
click at [396, 189] on div "Production" at bounding box center [267, 183] width 288 height 17
click at [40, 200] on label "FSC Production" at bounding box center [36, 199] width 38 height 7
click at [15, 200] on input "FSC Production" at bounding box center [12, 201] width 5 height 6
checkbox input "true"
click at [95, 215] on button "Save" at bounding box center [93, 214] width 40 height 10
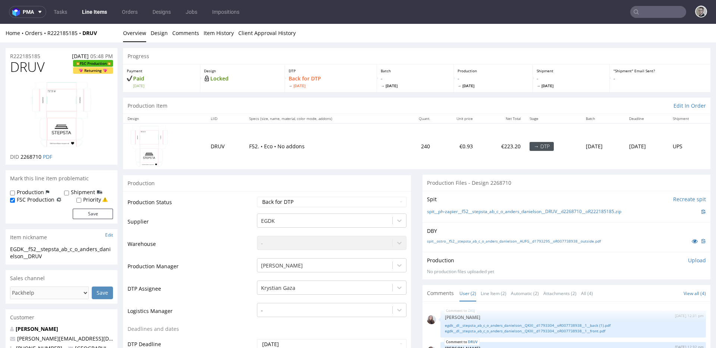
click at [477, 169] on td "€223.20" at bounding box center [501, 145] width 48 height 45
click at [518, 211] on link "spit__ph-zapier__f52__stepsta_ab_c_o_anders_danielson__DRUV__d2268710__oR222185…" at bounding box center [524, 212] width 194 height 6
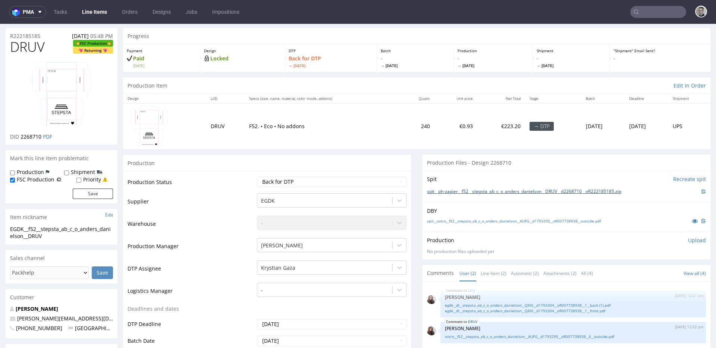
scroll to position [59, 0]
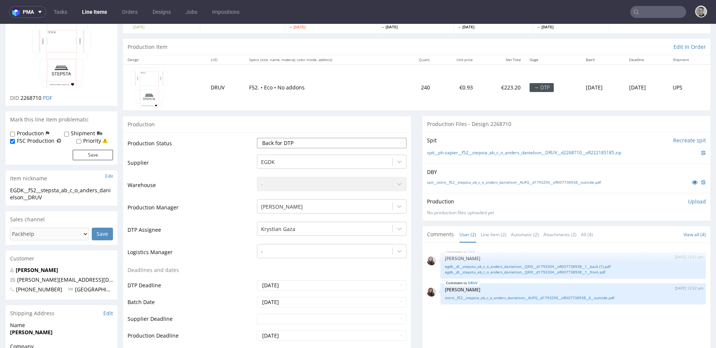
click at [287, 141] on select "Waiting for Artwork Waiting for Diecut Waiting for Mockup Waiting for DTP Waiti…" at bounding box center [332, 143] width 150 height 10
select select "dtp_in_process"
click at [257, 138] on select "Waiting for Artwork Waiting for Diecut Waiting for Mockup Waiting for DTP Waiti…" at bounding box center [332, 143] width 150 height 10
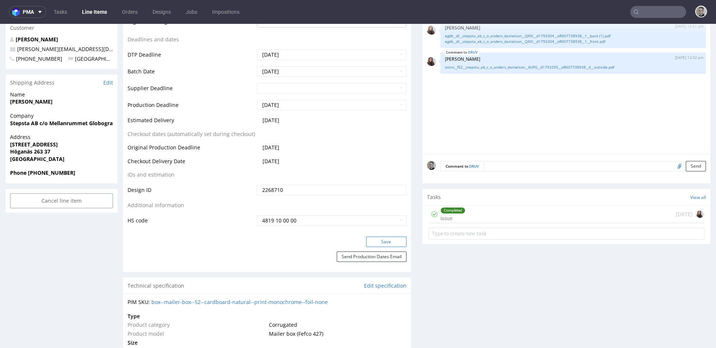
click at [385, 241] on button "Save" at bounding box center [386, 242] width 40 height 10
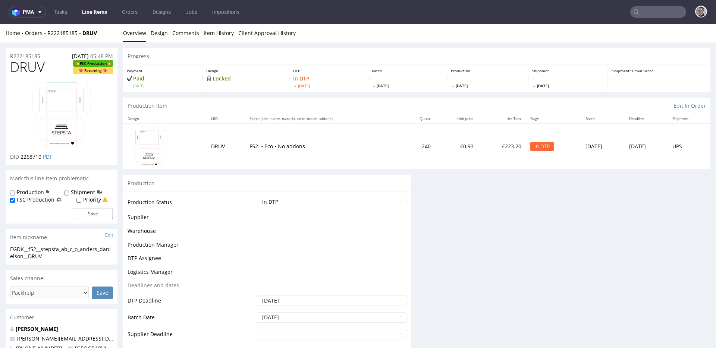
scroll to position [0, 0]
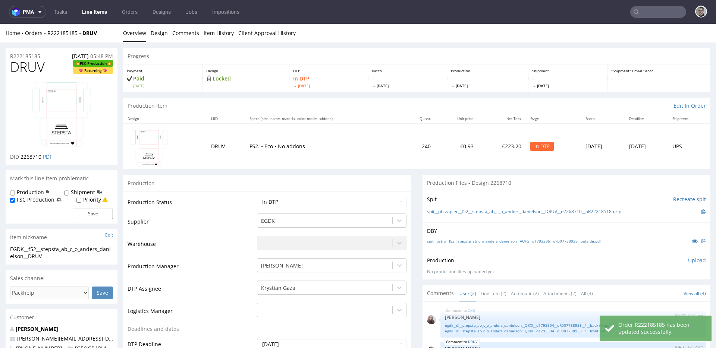
click at [694, 262] on p "Upload" at bounding box center [697, 260] width 18 height 7
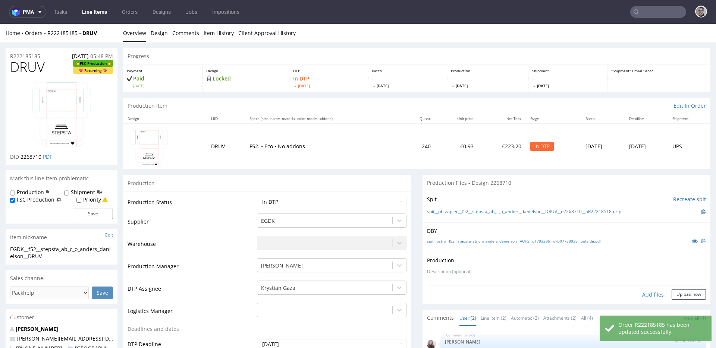
click at [636, 293] on div "Add files" at bounding box center [652, 294] width 37 height 11
type input "C:\fakepath\ph-zapier__f52__stepsta_ab_c_o_anders_danielson__DRUV__d2268710__oR…"
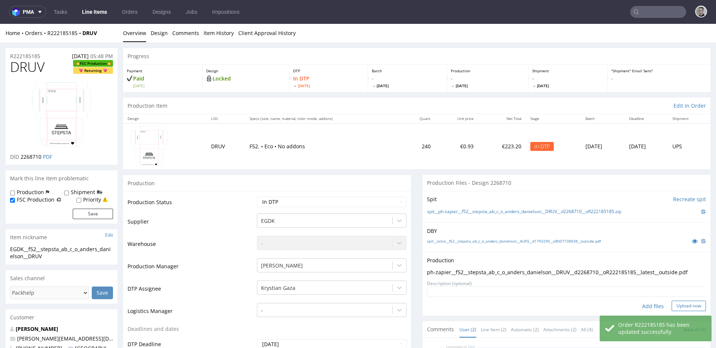
click at [681, 303] on button "Upload now" at bounding box center [688, 306] width 34 height 10
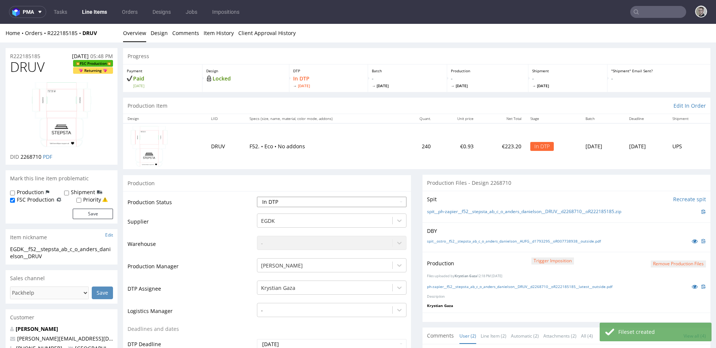
click at [284, 202] on select "Waiting for Artwork Waiting for Diecut Waiting for Mockup Waiting for DTP Waiti…" at bounding box center [332, 202] width 150 height 10
select select "dtp_production_ready"
click at [257, 197] on select "Waiting for Artwork Waiting for Diecut Waiting for Mockup Waiting for DTP Waiti…" at bounding box center [332, 202] width 150 height 10
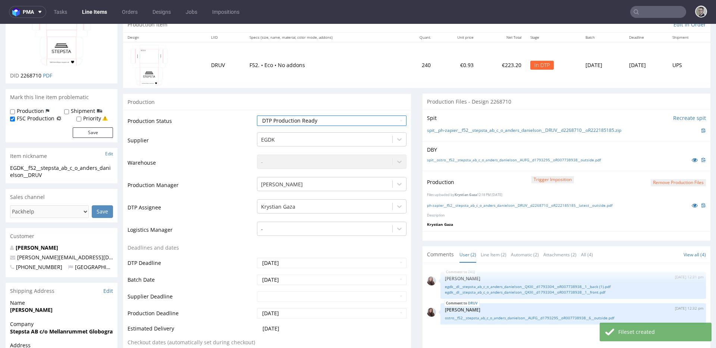
scroll to position [231, 0]
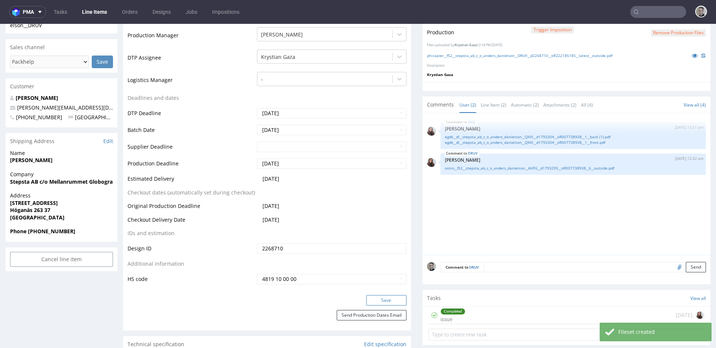
click at [394, 298] on button "Save" at bounding box center [386, 300] width 40 height 10
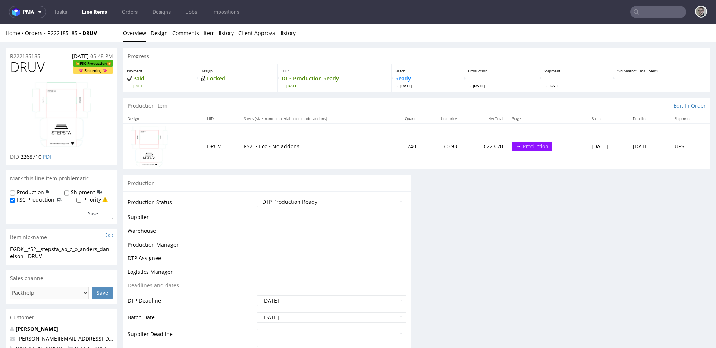
scroll to position [0, 0]
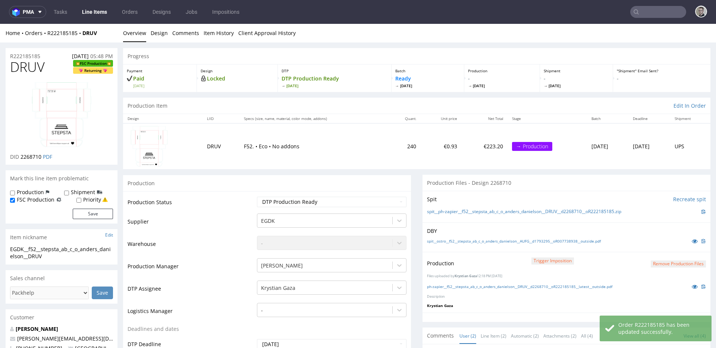
click at [35, 191] on label "Production" at bounding box center [30, 192] width 27 height 7
click at [15, 191] on input "Production" at bounding box center [12, 193] width 5 height 6
checkbox input "true"
click at [88, 211] on button "Save" at bounding box center [93, 214] width 40 height 10
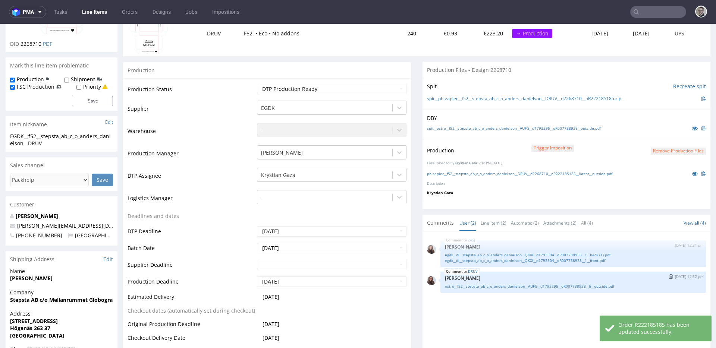
scroll to position [240, 0]
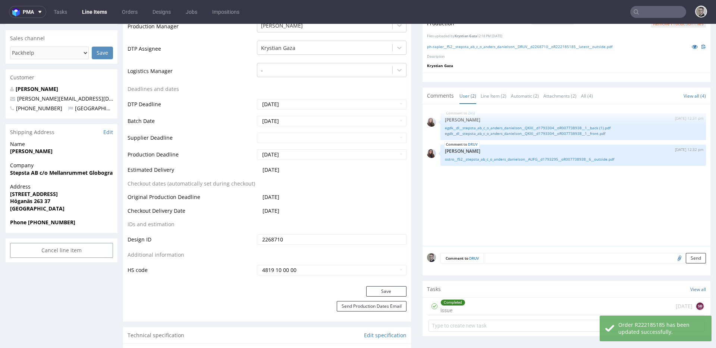
click at [495, 253] on textarea at bounding box center [595, 258] width 222 height 10
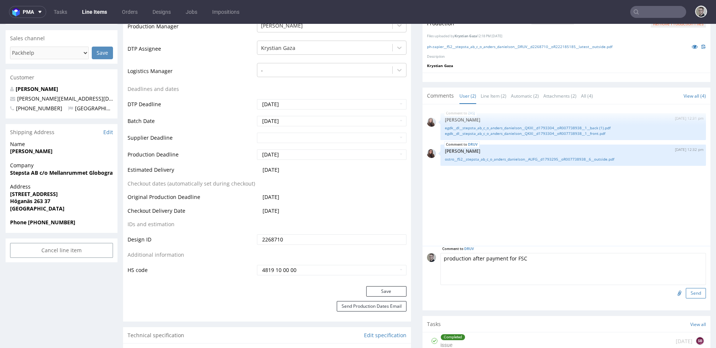
type textarea "production after payment for FSC"
click at [689, 295] on button "Send" at bounding box center [696, 293] width 20 height 10
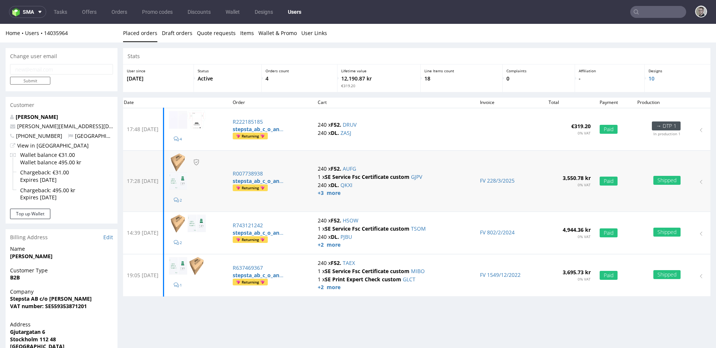
click at [371, 167] on p "240 x F52. AUFG" at bounding box center [394, 168] width 153 height 7
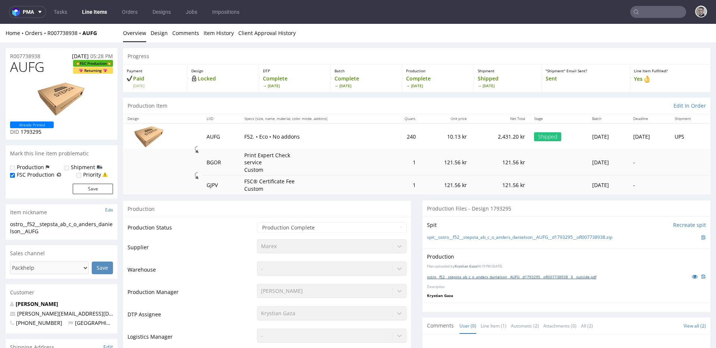
click at [541, 277] on link "ostro__f52__stepsta_ab_c_o_anders_danielson__AUFG__d1793295__oR007738938__6__ou…" at bounding box center [511, 276] width 169 height 5
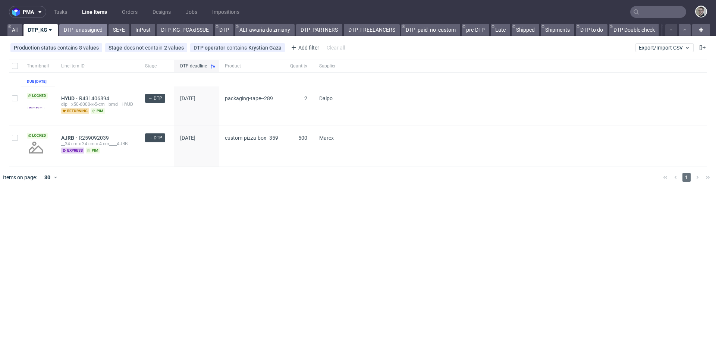
click at [85, 31] on link "DTP_unassigned" at bounding box center [83, 30] width 48 height 12
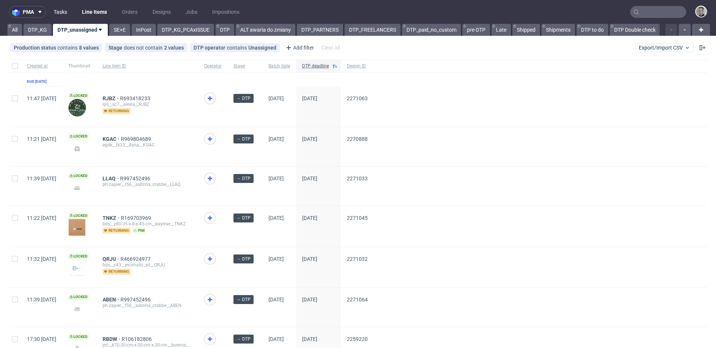
click at [64, 10] on link "Tasks" at bounding box center [60, 12] width 22 height 12
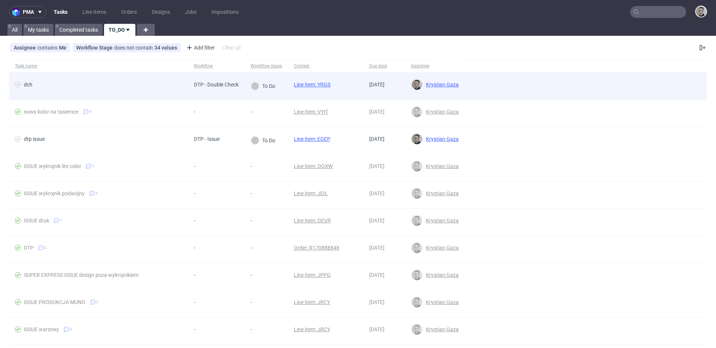
click at [320, 83] on link "Line Item: YRGS" at bounding box center [312, 85] width 37 height 6
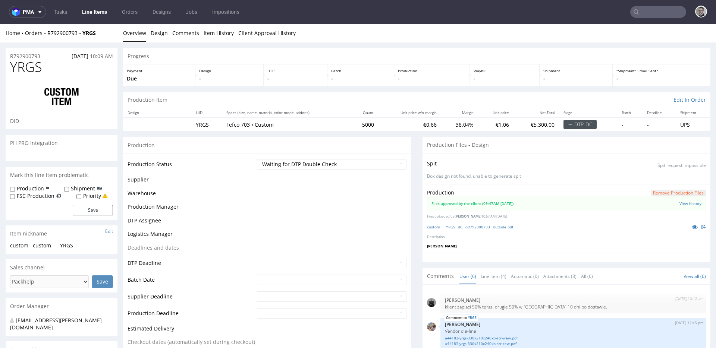
scroll to position [34, 0]
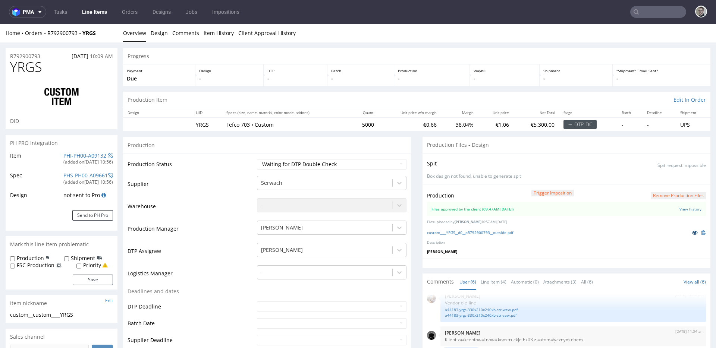
click at [692, 233] on icon at bounding box center [695, 232] width 6 height 5
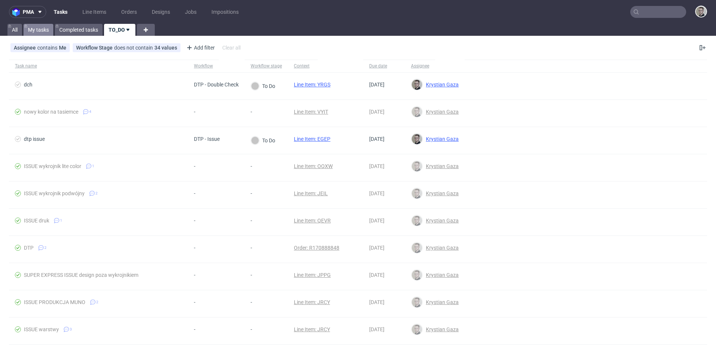
click at [45, 28] on link "My tasks" at bounding box center [38, 30] width 30 height 12
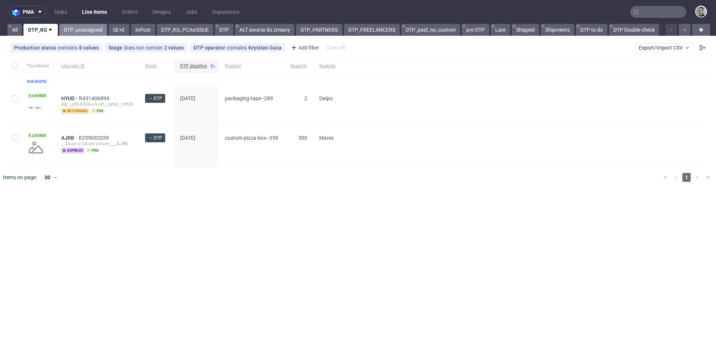
click at [82, 31] on link "DTP_unassigned" at bounding box center [83, 30] width 48 height 12
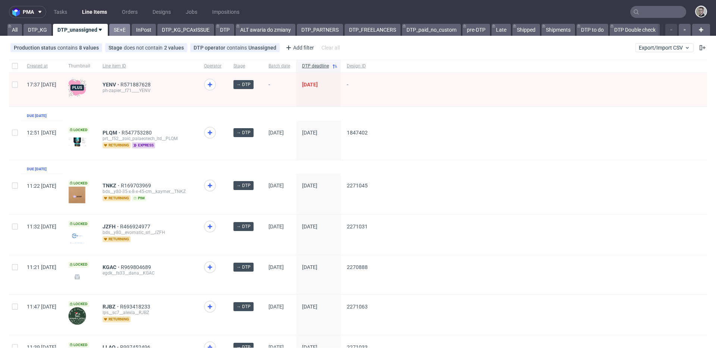
click at [120, 24] on link "SE+E" at bounding box center [119, 30] width 21 height 12
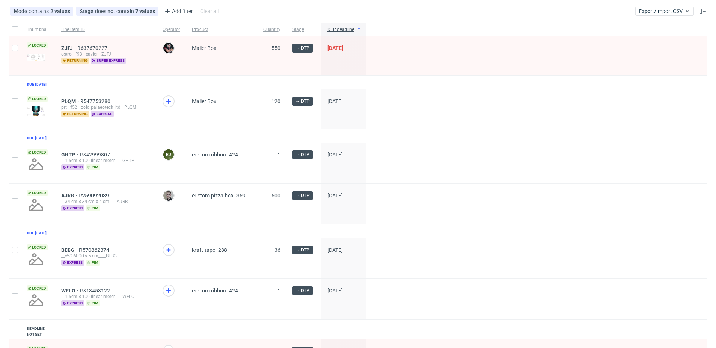
scroll to position [136, 0]
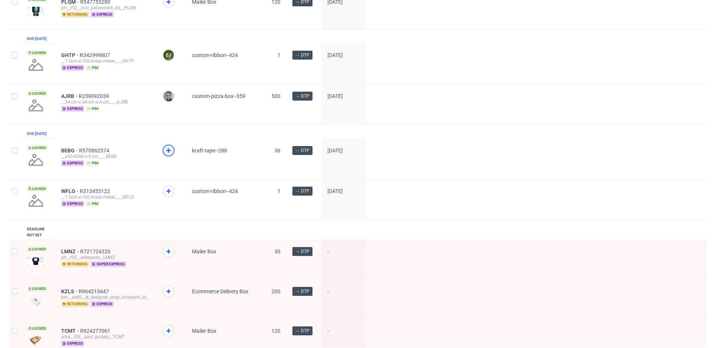
click at [164, 155] on icon at bounding box center [168, 150] width 9 height 9
click at [167, 196] on icon at bounding box center [168, 191] width 9 height 9
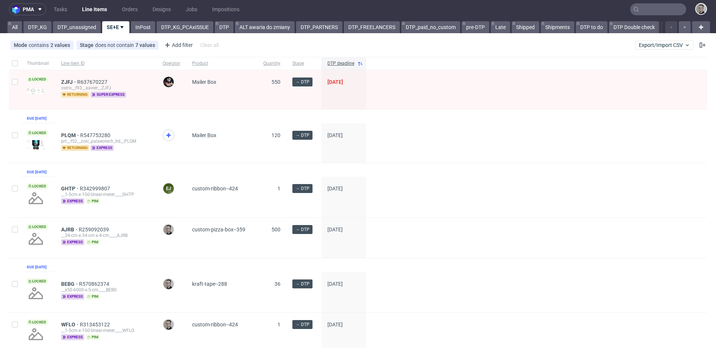
scroll to position [0, 0]
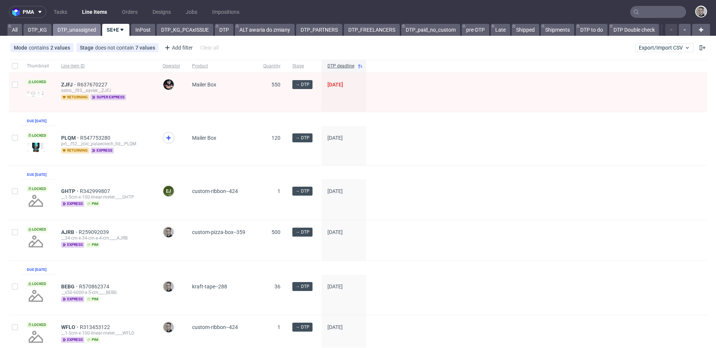
click at [83, 24] on link "DTP_unassigned" at bounding box center [77, 30] width 48 height 12
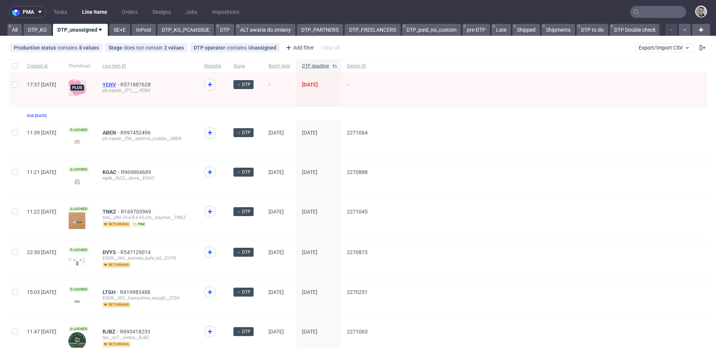
click at [120, 85] on span "YENV" at bounding box center [112, 85] width 18 height 6
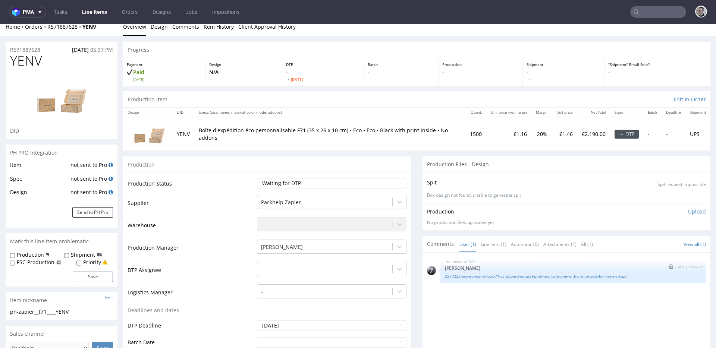
scroll to position [7, 0]
click at [507, 274] on link "2370223-box-eu-mailer-box-71-cardboard-natural-print-monochrome-with-print-insi…" at bounding box center [573, 276] width 257 height 6
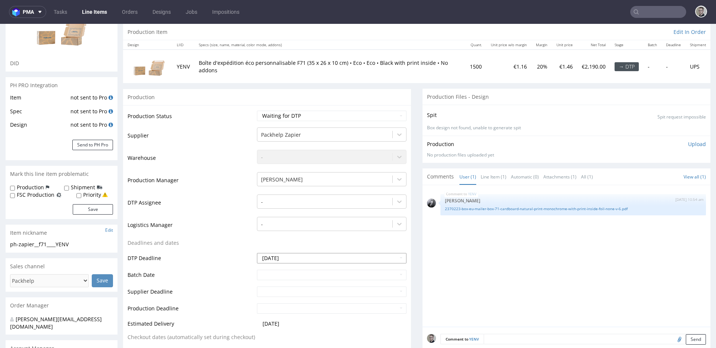
click at [336, 257] on input "2025-10-06" at bounding box center [332, 258] width 150 height 10
click at [522, 234] on div "YENV 6th Oct 25 | 10:54 am Philippe Dubuy 2370223-box-eu-mailer-box-71-cardboar…" at bounding box center [568, 258] width 283 height 137
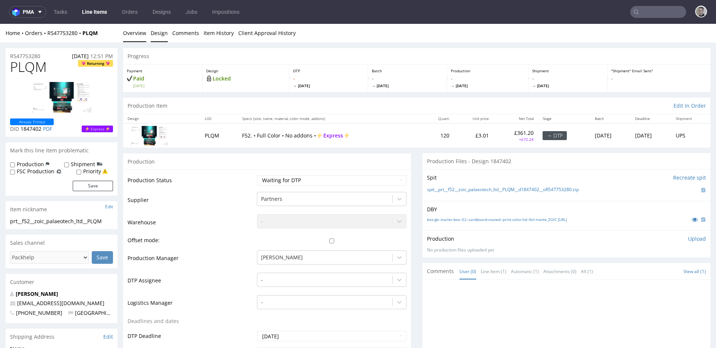
click at [154, 35] on link "Design" at bounding box center [159, 33] width 17 height 18
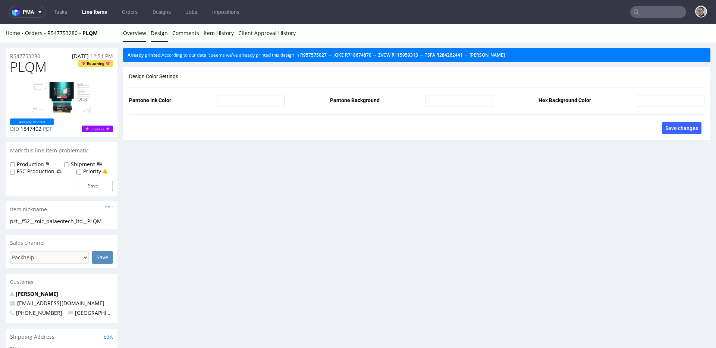
click at [136, 31] on link "Overview" at bounding box center [134, 33] width 23 height 18
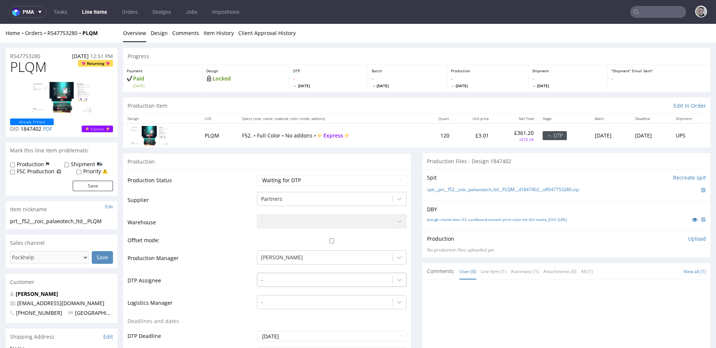
click at [281, 280] on div "-" at bounding box center [332, 278] width 150 height 10
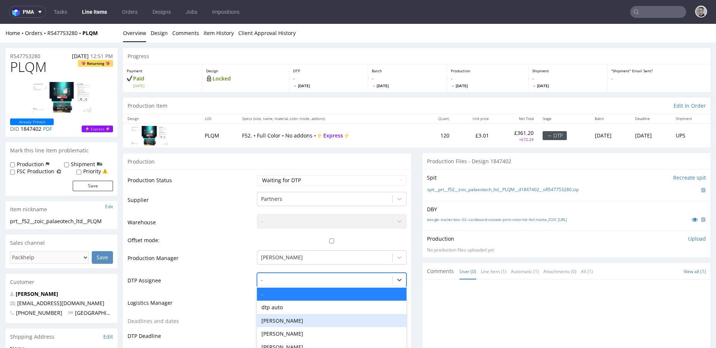
scroll to position [53, 0]
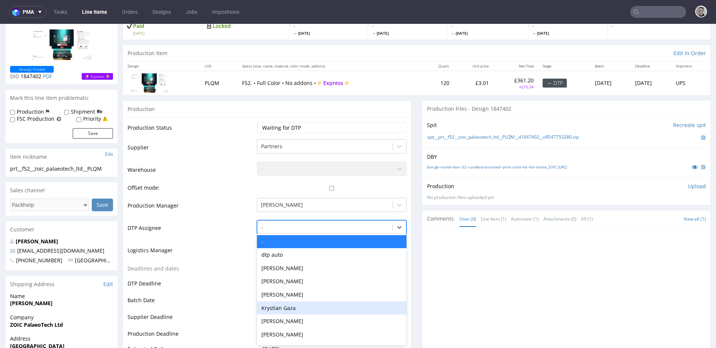
click at [292, 308] on div "Krystian Gaza" at bounding box center [332, 308] width 150 height 13
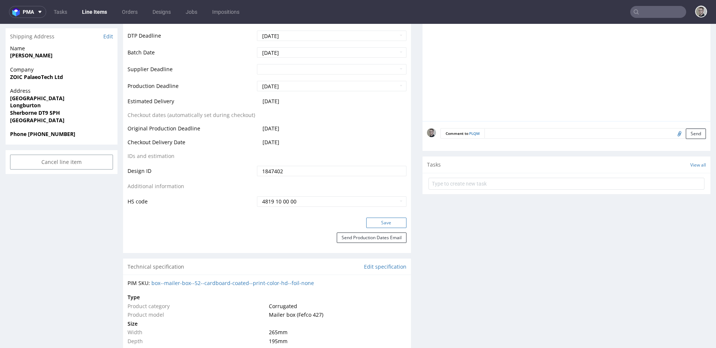
click at [387, 222] on button "Save" at bounding box center [386, 223] width 40 height 10
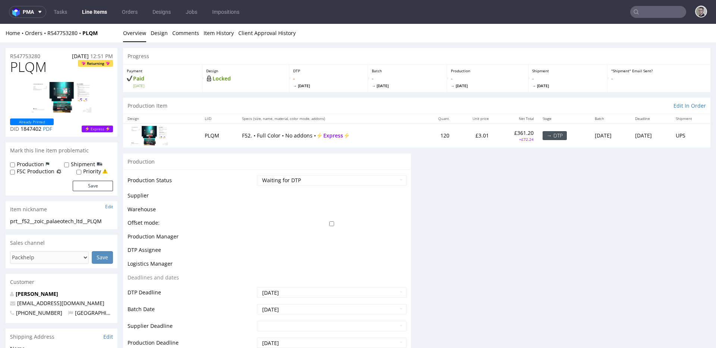
scroll to position [0, 0]
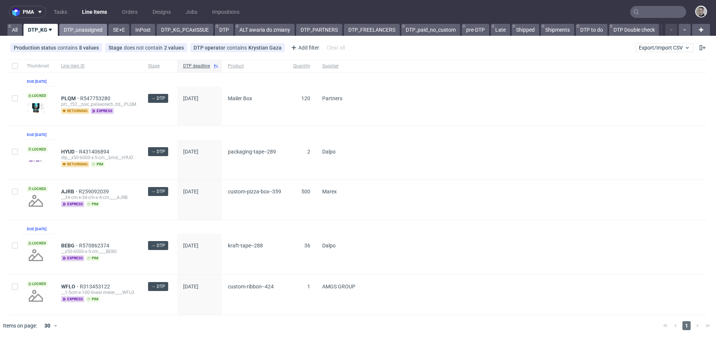
click at [86, 31] on link "DTP_unassigned" at bounding box center [83, 30] width 48 height 12
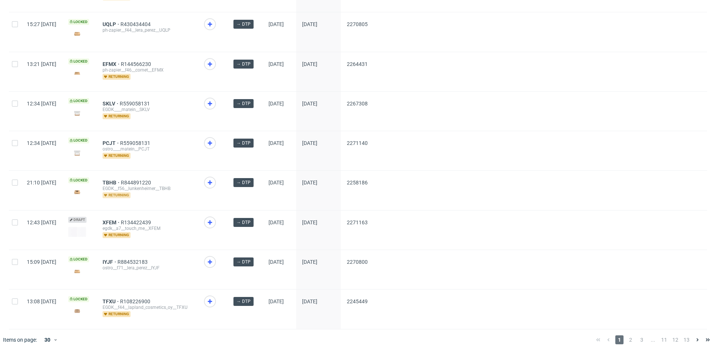
scroll to position [962, 0]
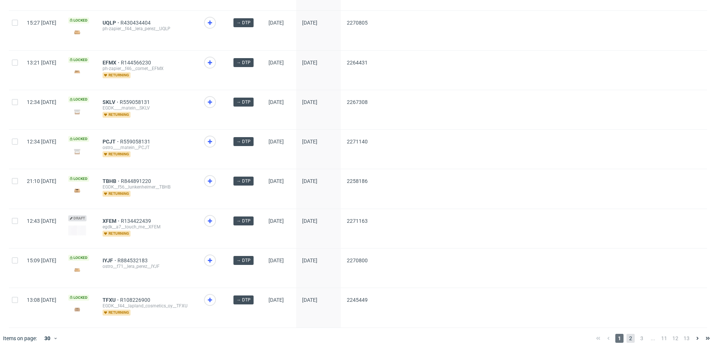
click at [628, 334] on span "2" at bounding box center [630, 338] width 8 height 9
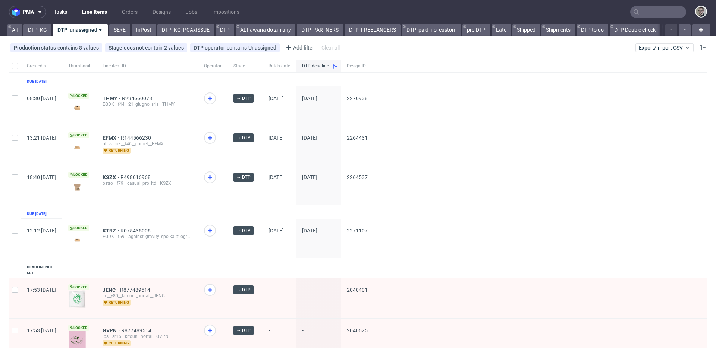
click at [54, 13] on link "Tasks" at bounding box center [60, 12] width 22 height 12
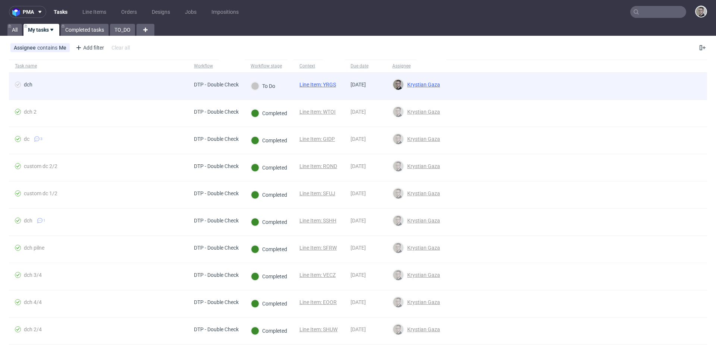
click at [314, 84] on link "Line Item: YRGS" at bounding box center [317, 85] width 37 height 6
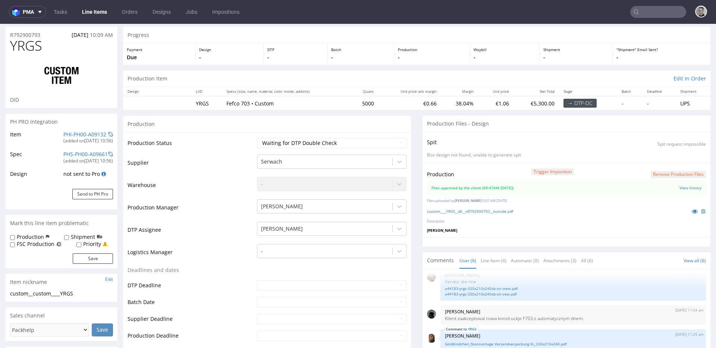
scroll to position [111, 0]
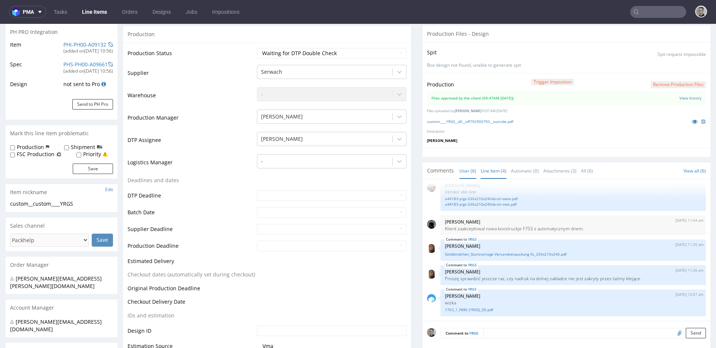
click at [484, 172] on link "Line Item (4)" at bounding box center [494, 171] width 26 height 16
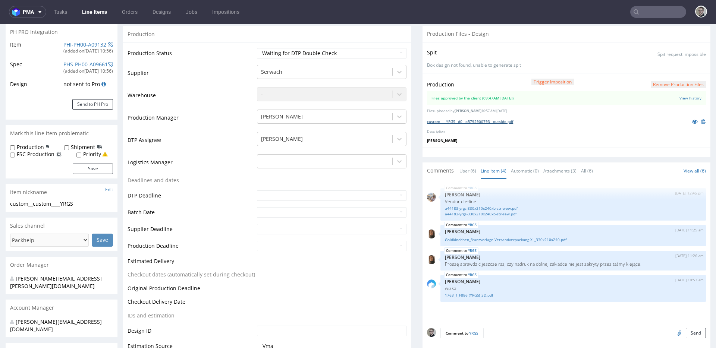
click at [501, 121] on link "custom____YRGS__d0__oR792900793__outside.pdf" at bounding box center [470, 121] width 86 height 5
click at [498, 207] on link "a44183-yrgs-330x210x240xb-str-wew.pdf" at bounding box center [573, 209] width 257 height 6
click at [501, 214] on link "a44183-yrgs-330x210x240xb-str-zew.pdf" at bounding box center [573, 214] width 257 height 6
click at [482, 240] on link "Goldkindchen_Stanzvorlage Versandverpackung XL_330x210x240.pdf" at bounding box center [573, 240] width 257 height 6
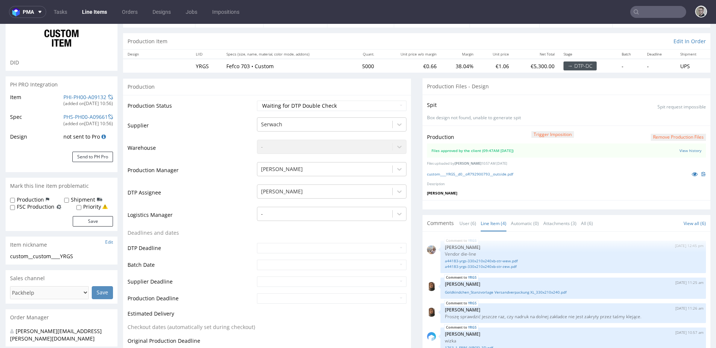
scroll to position [55, 0]
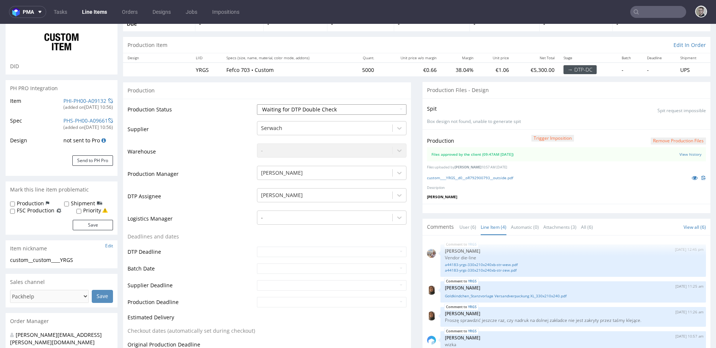
click at [338, 109] on select "Waiting for Artwork Waiting for Diecut Waiting for Mockup Waiting for DTP Waiti…" at bounding box center [332, 109] width 150 height 10
select select "dtp_dc_done"
click at [257, 104] on select "Waiting for Artwork Waiting for Diecut Waiting for Mockup Waiting for DTP Waiti…" at bounding box center [332, 109] width 150 height 10
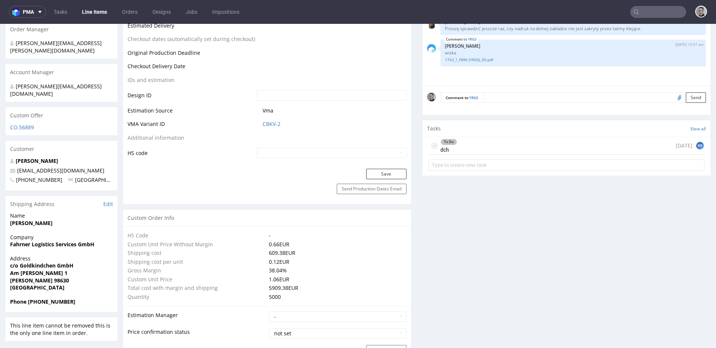
scroll to position [400, 0]
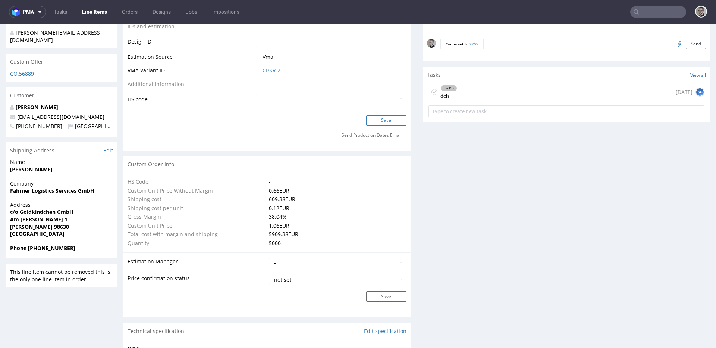
click at [397, 120] on button "Save" at bounding box center [386, 120] width 40 height 10
click at [611, 91] on div "To Do dch today KG" at bounding box center [566, 93] width 276 height 18
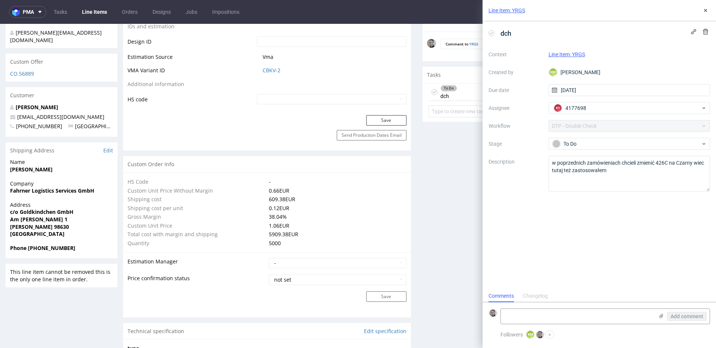
scroll to position [6, 0]
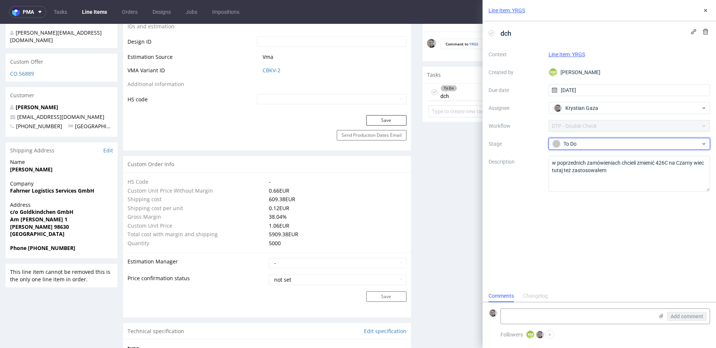
click at [601, 138] on div "To Do" at bounding box center [629, 144] width 162 height 12
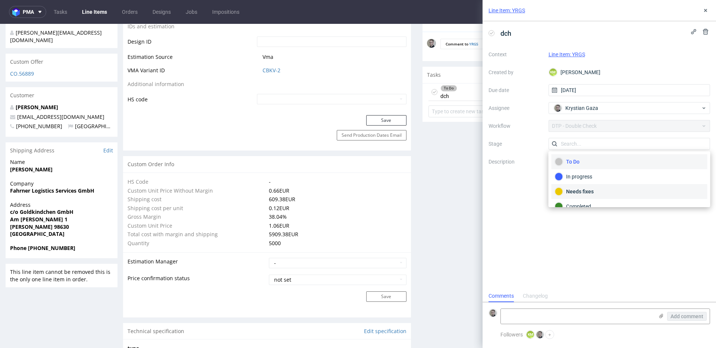
click at [583, 191] on div "Needs fixes" at bounding box center [629, 192] width 149 height 8
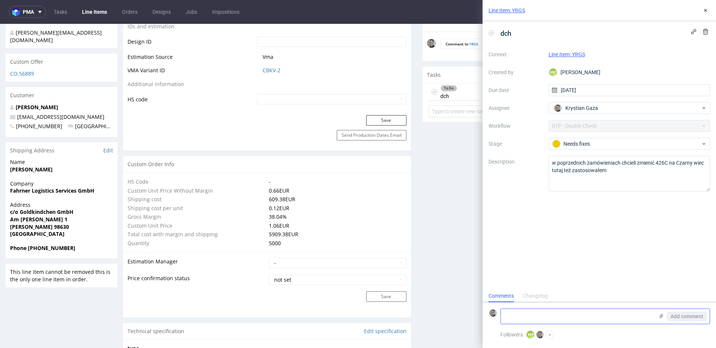
click at [582, 316] on textarea at bounding box center [577, 316] width 153 height 15
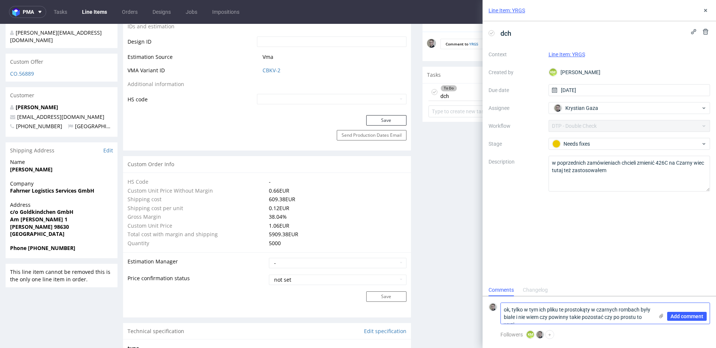
scroll to position [0, 0]
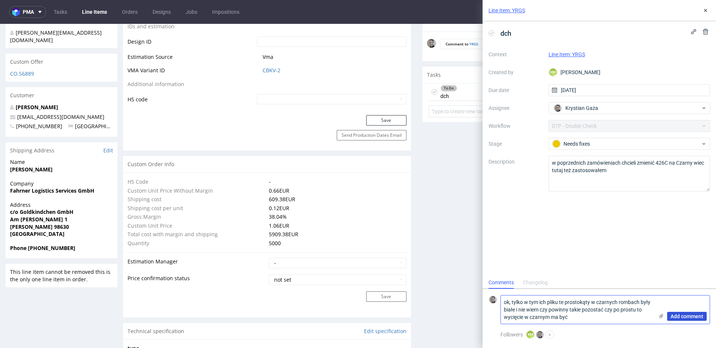
type textarea "ok, tylko w tym ich pliku te prostokąty w czarnych rombach były białe i nie wie…"
click at [704, 315] on button "Add comment" at bounding box center [687, 316] width 40 height 9
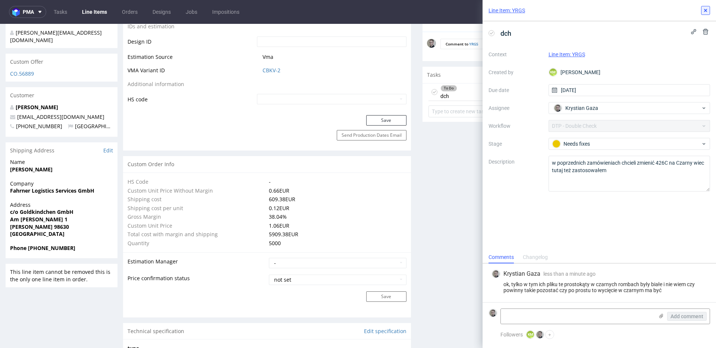
click at [704, 7] on icon at bounding box center [705, 10] width 6 height 6
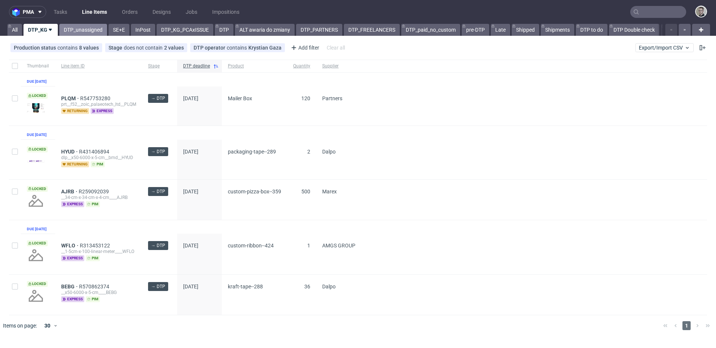
click at [85, 26] on link "DTP_unassigned" at bounding box center [83, 30] width 48 height 12
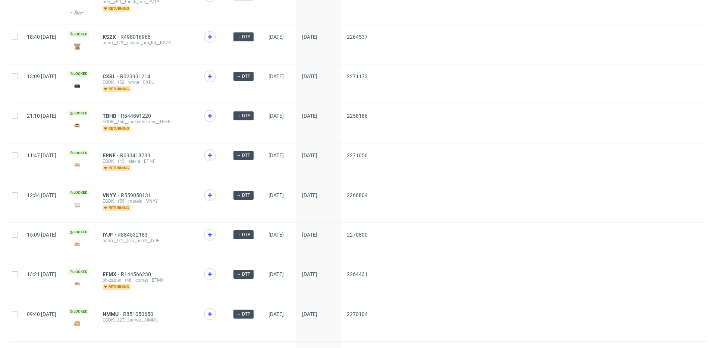
scroll to position [962, 0]
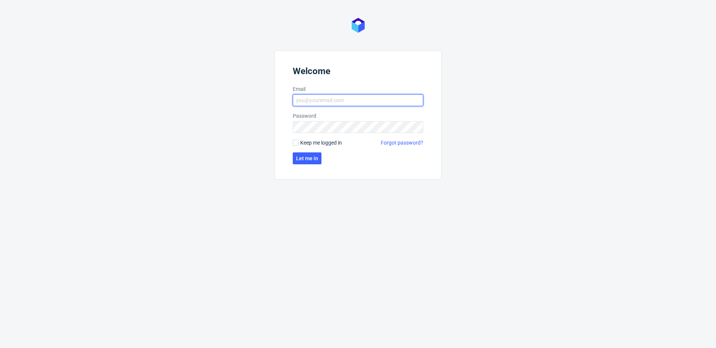
type input "[EMAIL_ADDRESS][DOMAIN_NAME]"
drag, startPoint x: 339, startPoint y: 145, endPoint x: 309, endPoint y: 152, distance: 30.7
click at [338, 145] on span "Keep me logged in" at bounding box center [321, 142] width 42 height 7
click at [299, 145] on input "Keep me logged in" at bounding box center [296, 143] width 6 height 6
checkbox input "true"
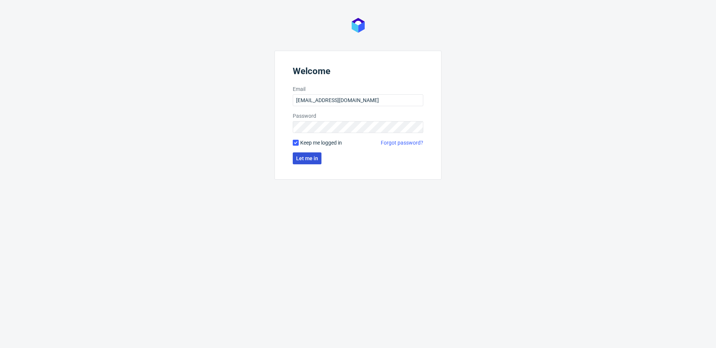
click at [301, 160] on span "Let me in" at bounding box center [307, 158] width 22 height 5
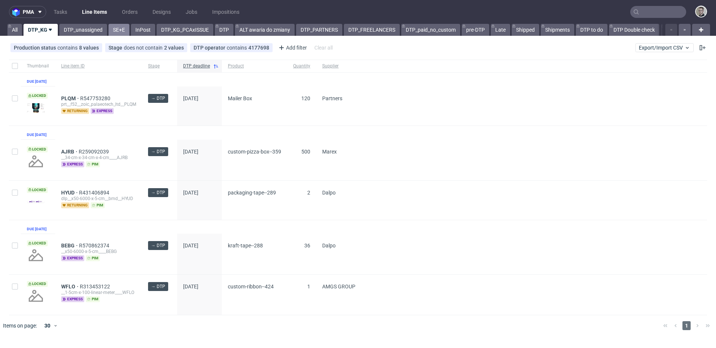
click at [119, 28] on link "SE+E" at bounding box center [118, 30] width 21 height 12
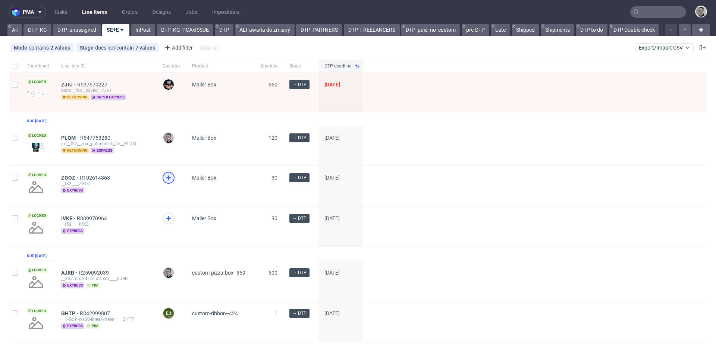
click at [170, 182] on icon at bounding box center [168, 177] width 9 height 9
click at [173, 223] on div at bounding box center [169, 219] width 12 height 12
click at [41, 31] on link "DTP_KG" at bounding box center [37, 30] width 28 height 12
